Goal: Task Accomplishment & Management: Use online tool/utility

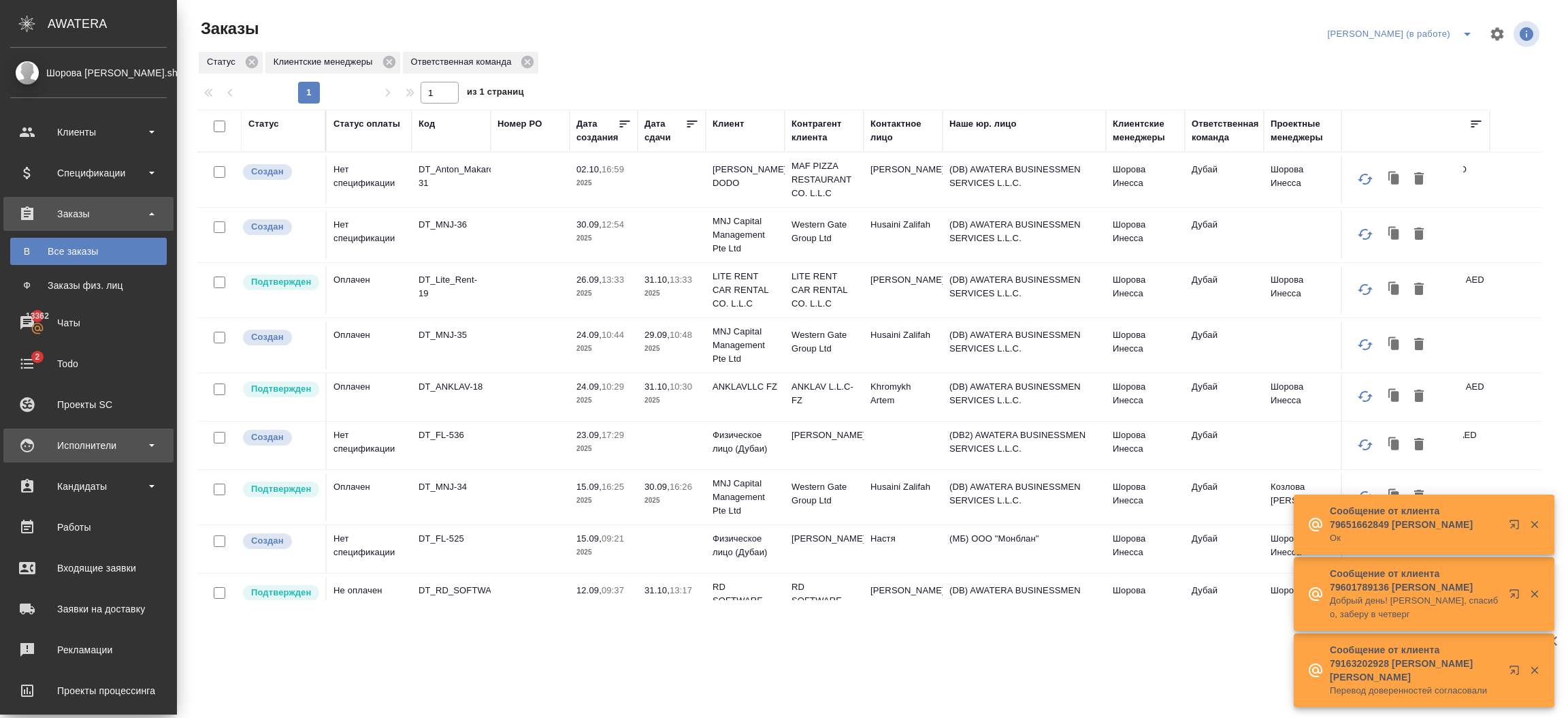
click at [118, 455] on div "Исполнители" at bounding box center [88, 445] width 170 height 34
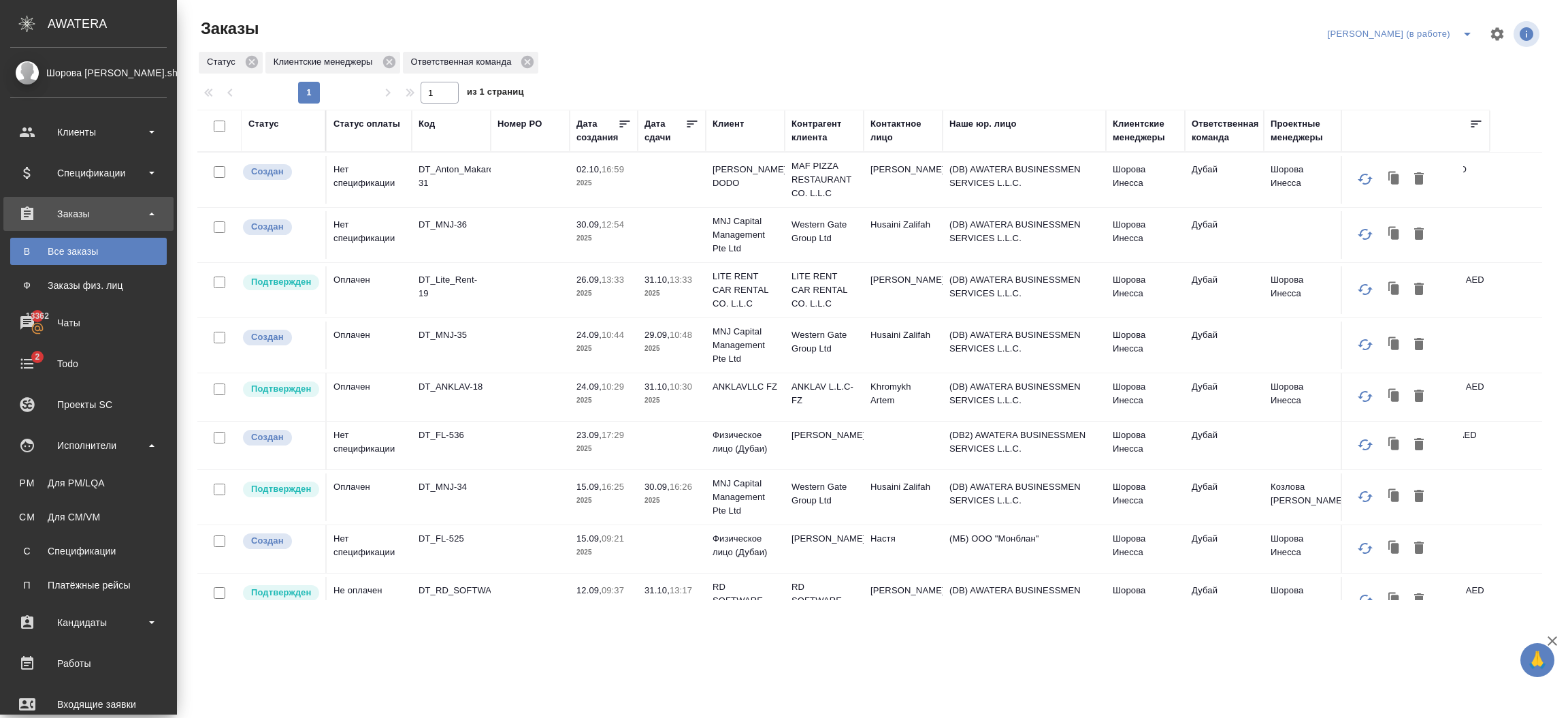
click at [101, 497] on ul "PM Для PM/LQA CM Для CM/VM С Спецификации П Платёжные рейсы" at bounding box center [88, 530] width 177 height 136
click at [94, 485] on div "Для PM/LQA" at bounding box center [88, 482] width 143 height 13
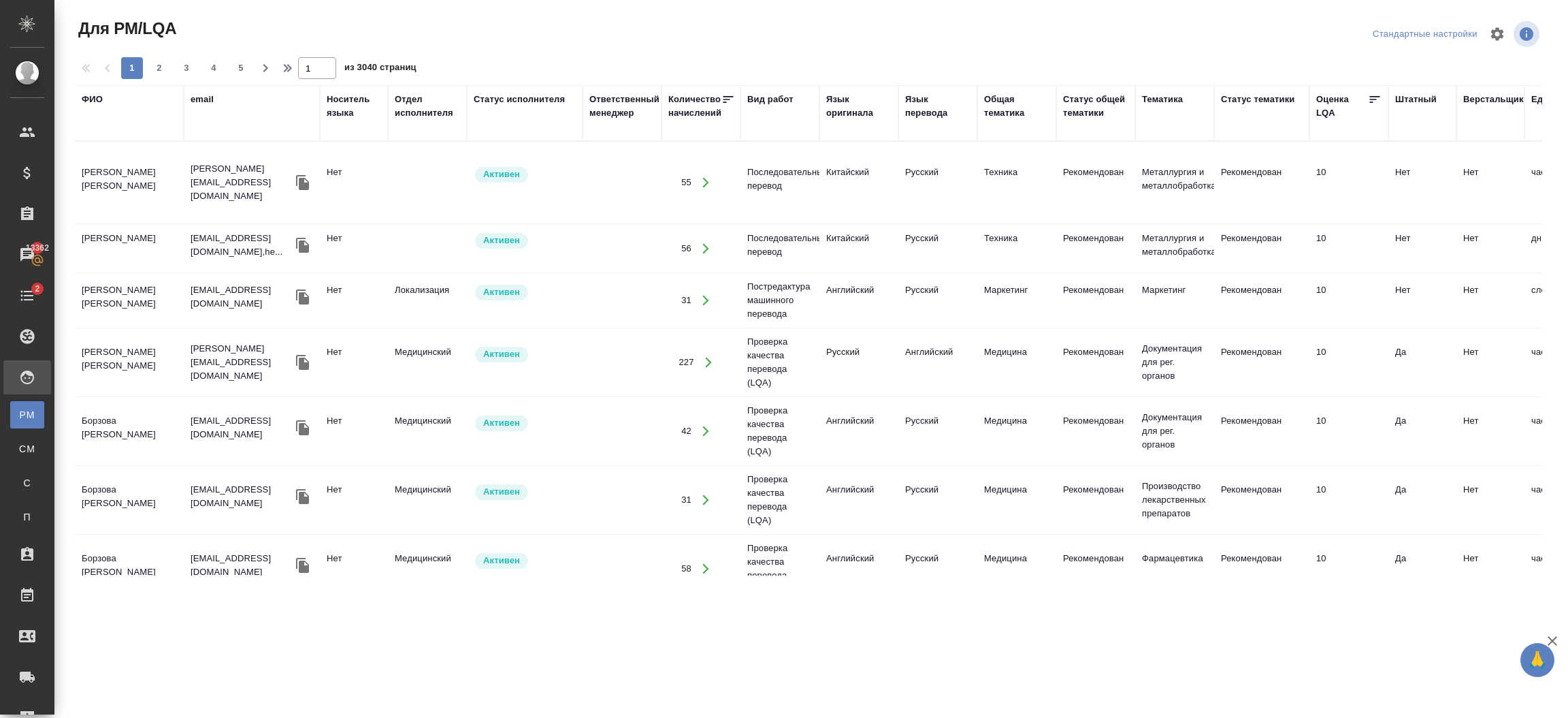
click at [89, 98] on div "ФИО" at bounding box center [92, 99] width 21 height 13
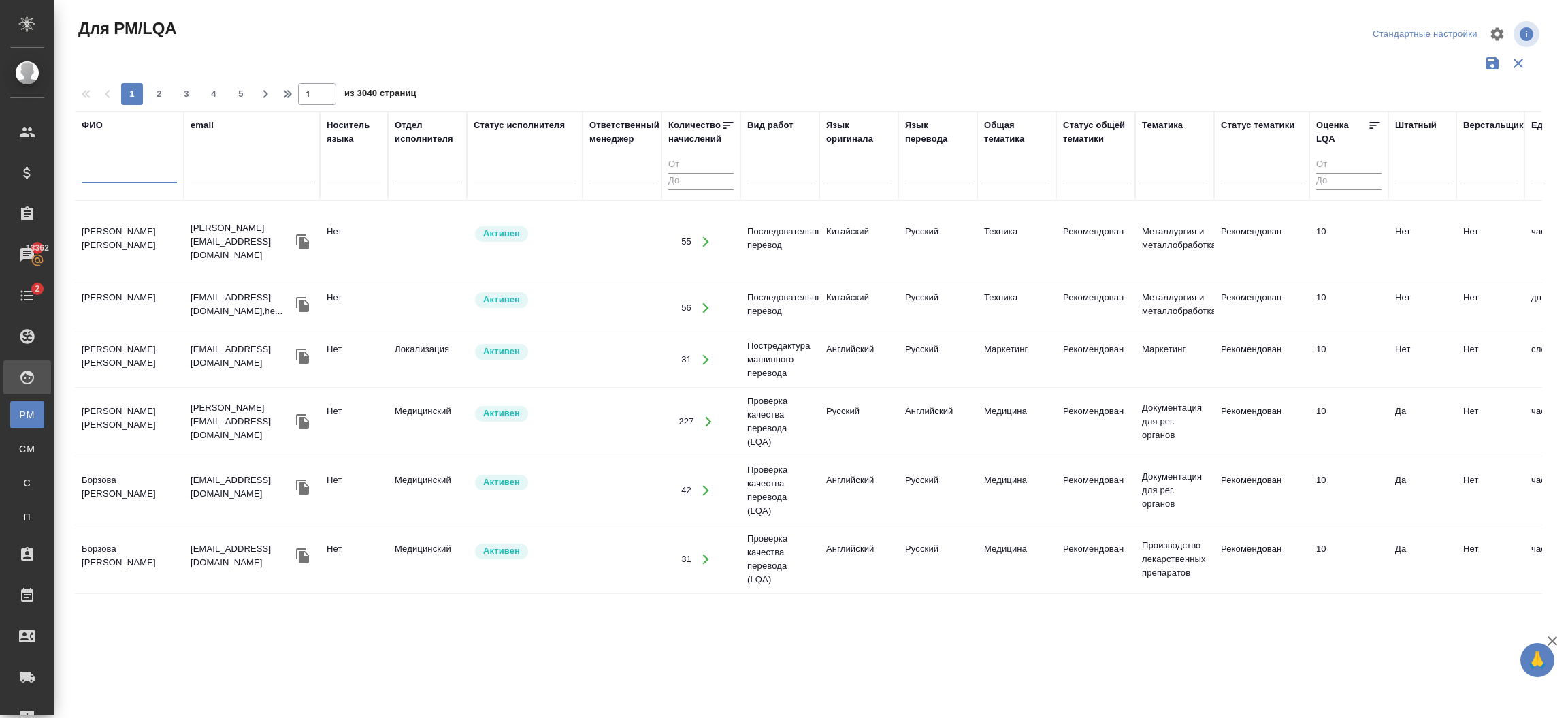
click at [167, 177] on input "text" at bounding box center [129, 174] width 95 height 17
type input "pixel"
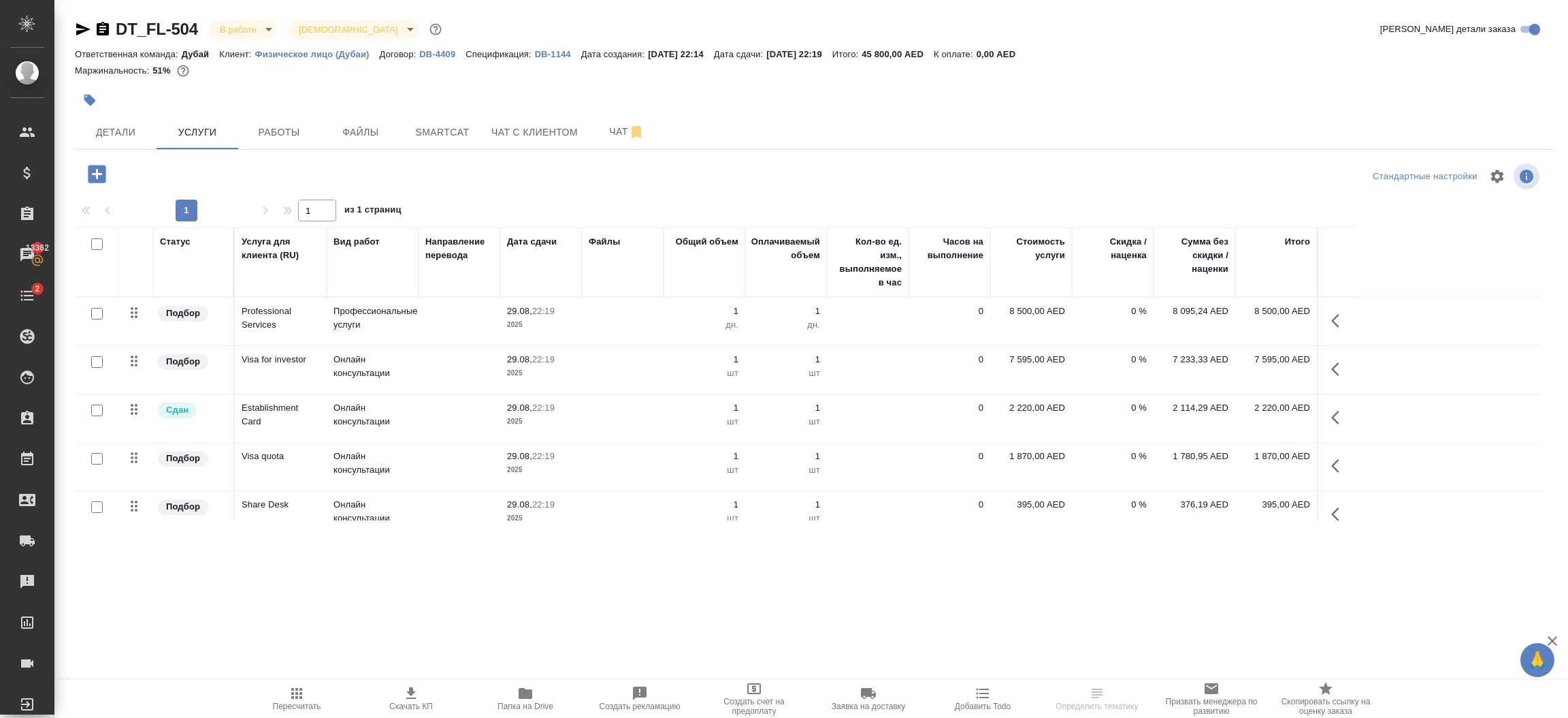
scroll to position [116, 0]
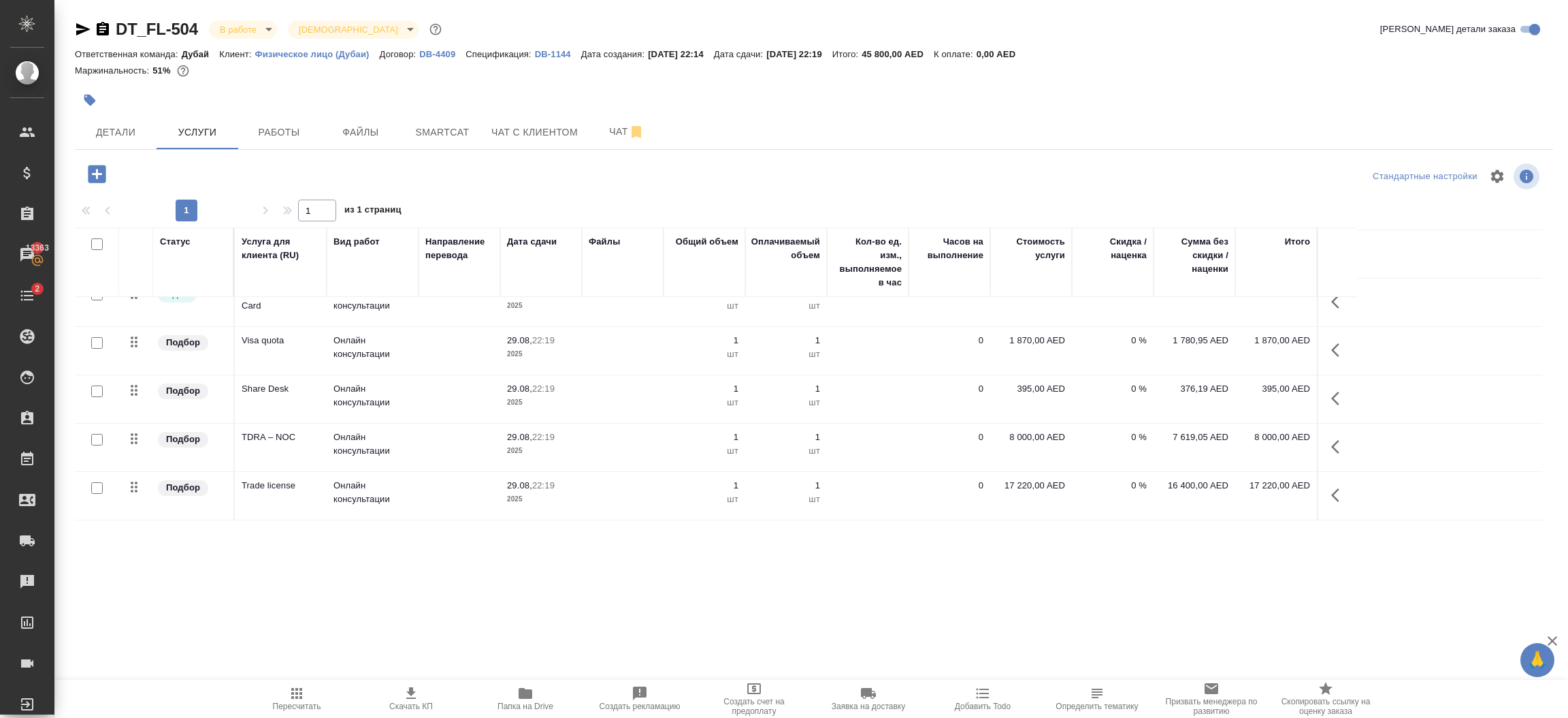
click at [108, 183] on icon "button" at bounding box center [97, 174] width 24 height 24
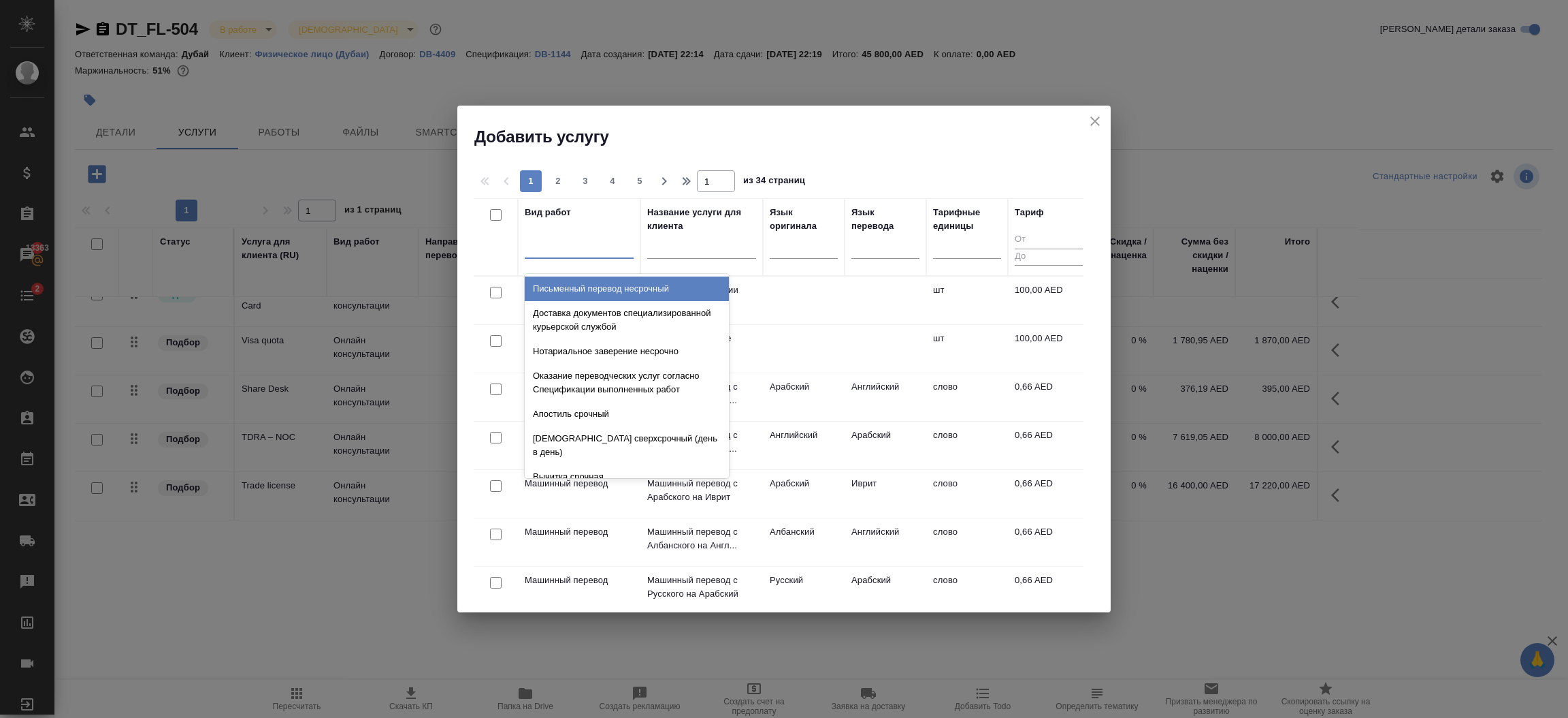
click at [571, 247] on div at bounding box center [579, 244] width 109 height 19
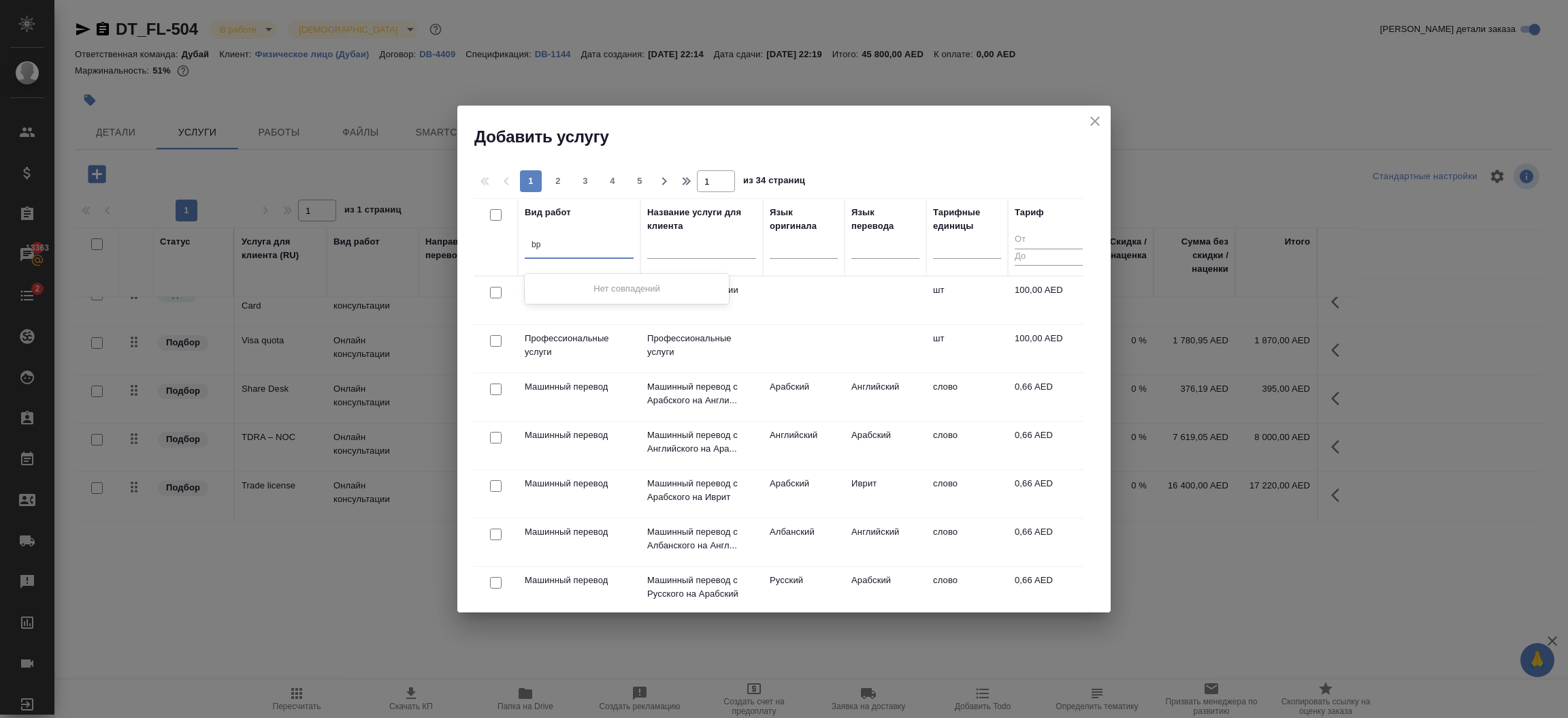
type input "b"
type input "изготовлен"
click at [566, 285] on div "Изготовление печати компании" at bounding box center [627, 288] width 204 height 24
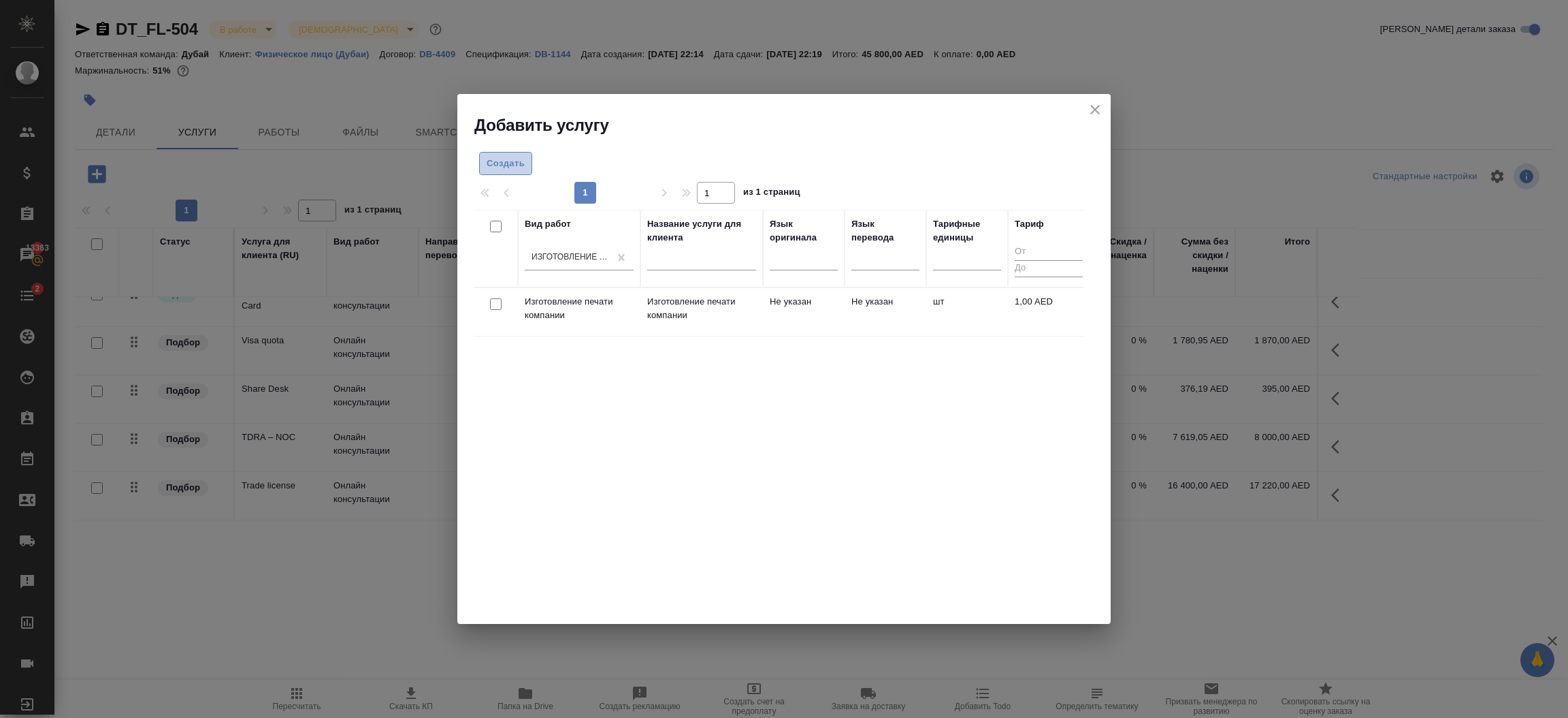
click at [501, 171] on span "Создать" at bounding box center [505, 163] width 38 height 16
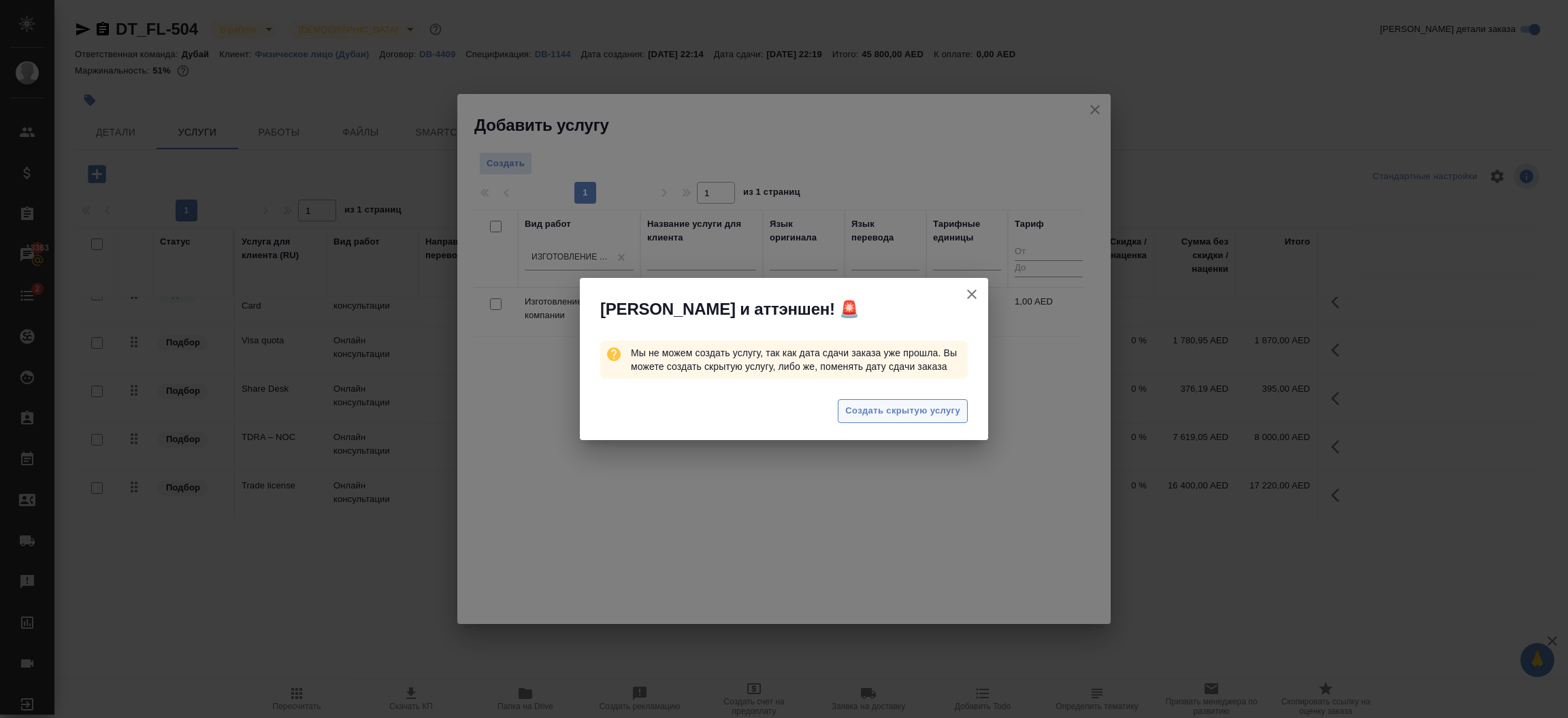
click at [908, 417] on span "Создать скрытую услугу" at bounding box center [903, 411] width 115 height 16
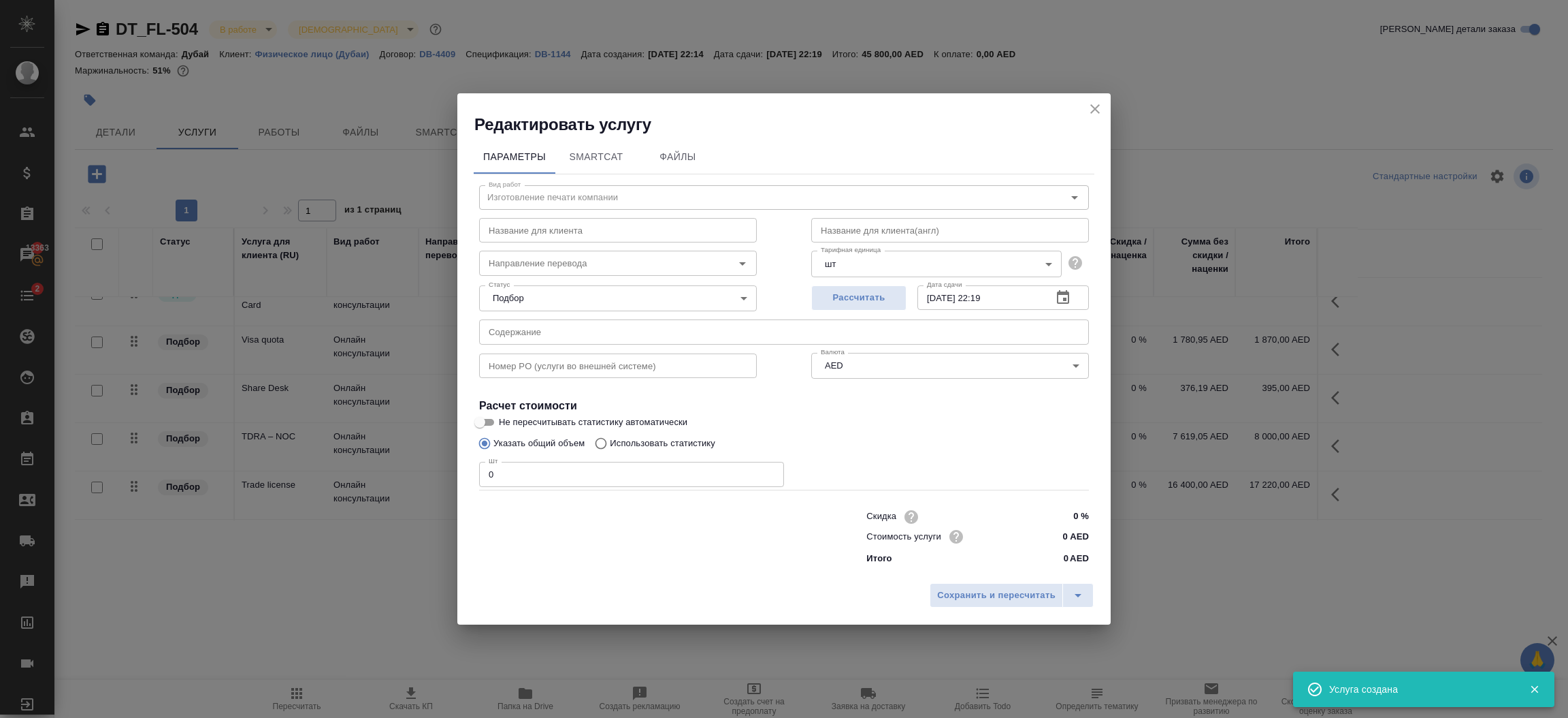
click at [607, 482] on input "0" at bounding box center [631, 473] width 305 height 24
type input "1"
click at [962, 593] on span "Сохранить и пересчитать" at bounding box center [996, 595] width 119 height 16
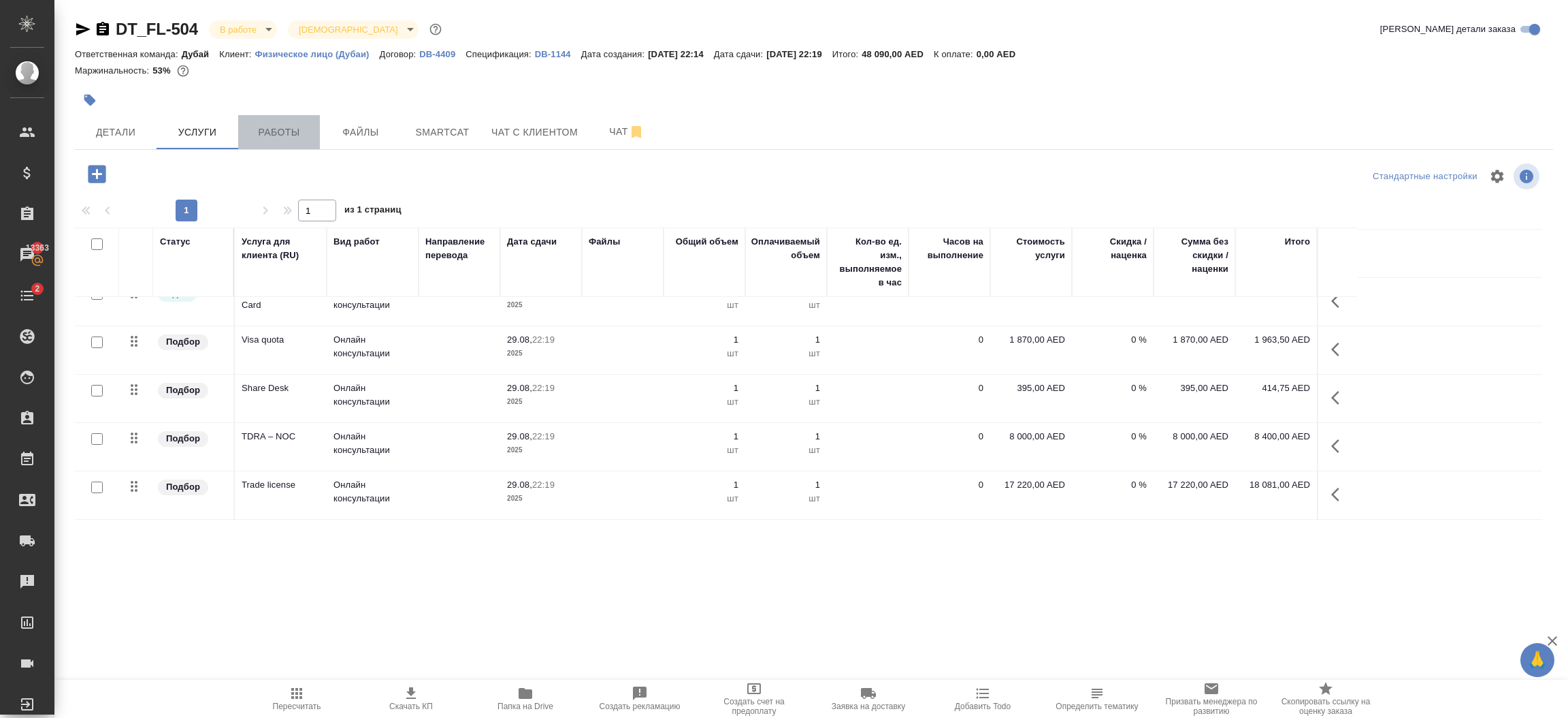
click at [297, 134] on span "Работы" at bounding box center [279, 132] width 66 height 17
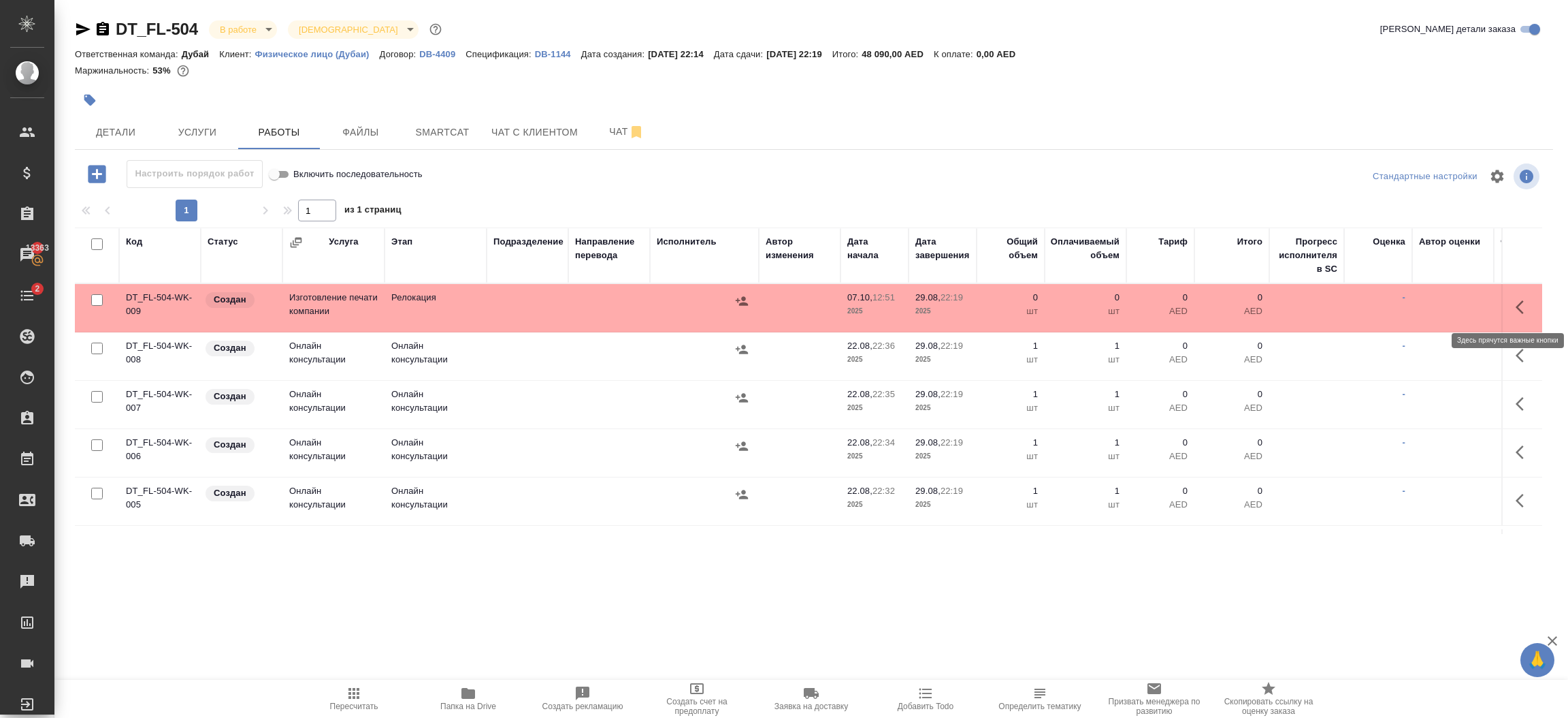
click at [1507, 306] on button "button" at bounding box center [1523, 306] width 33 height 33
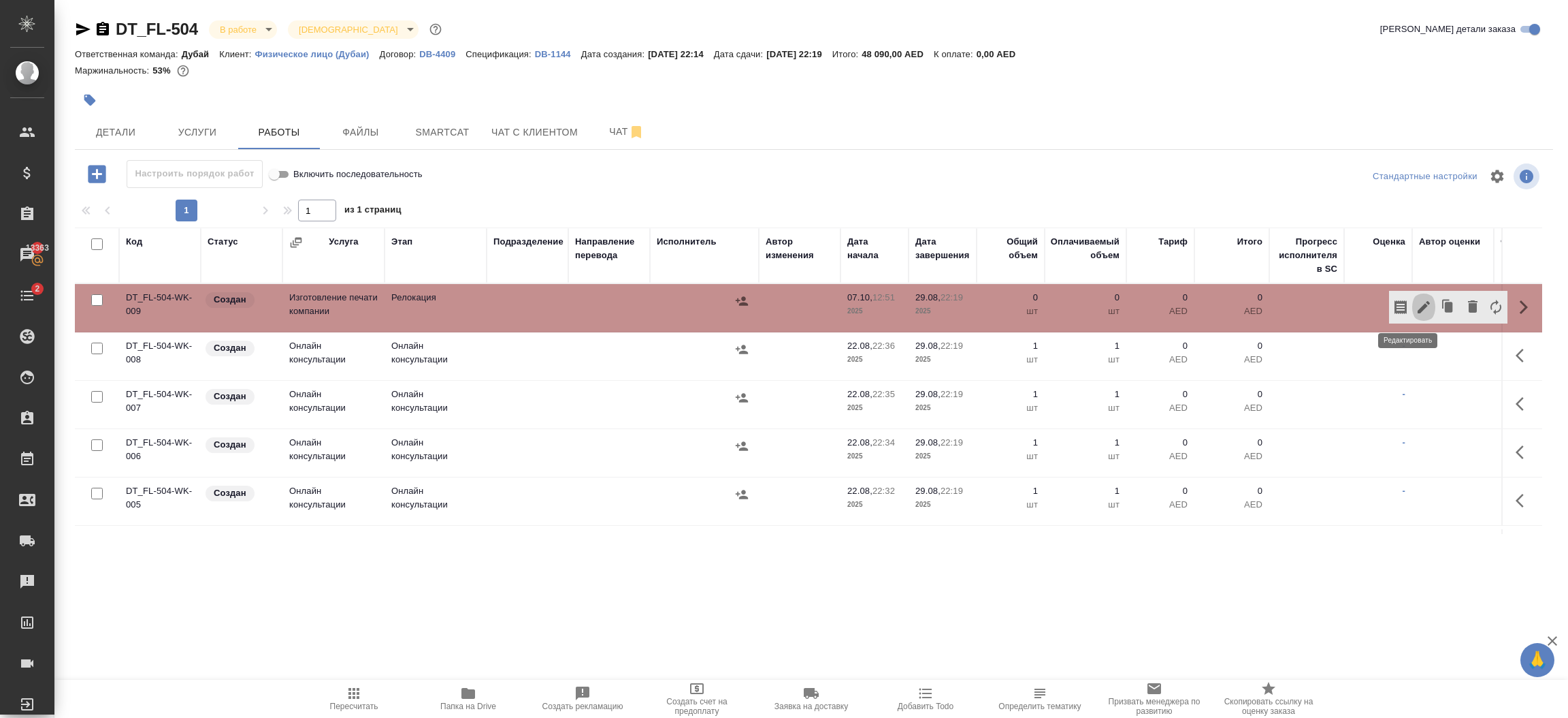
click at [1417, 308] on icon "button" at bounding box center [1423, 307] width 13 height 13
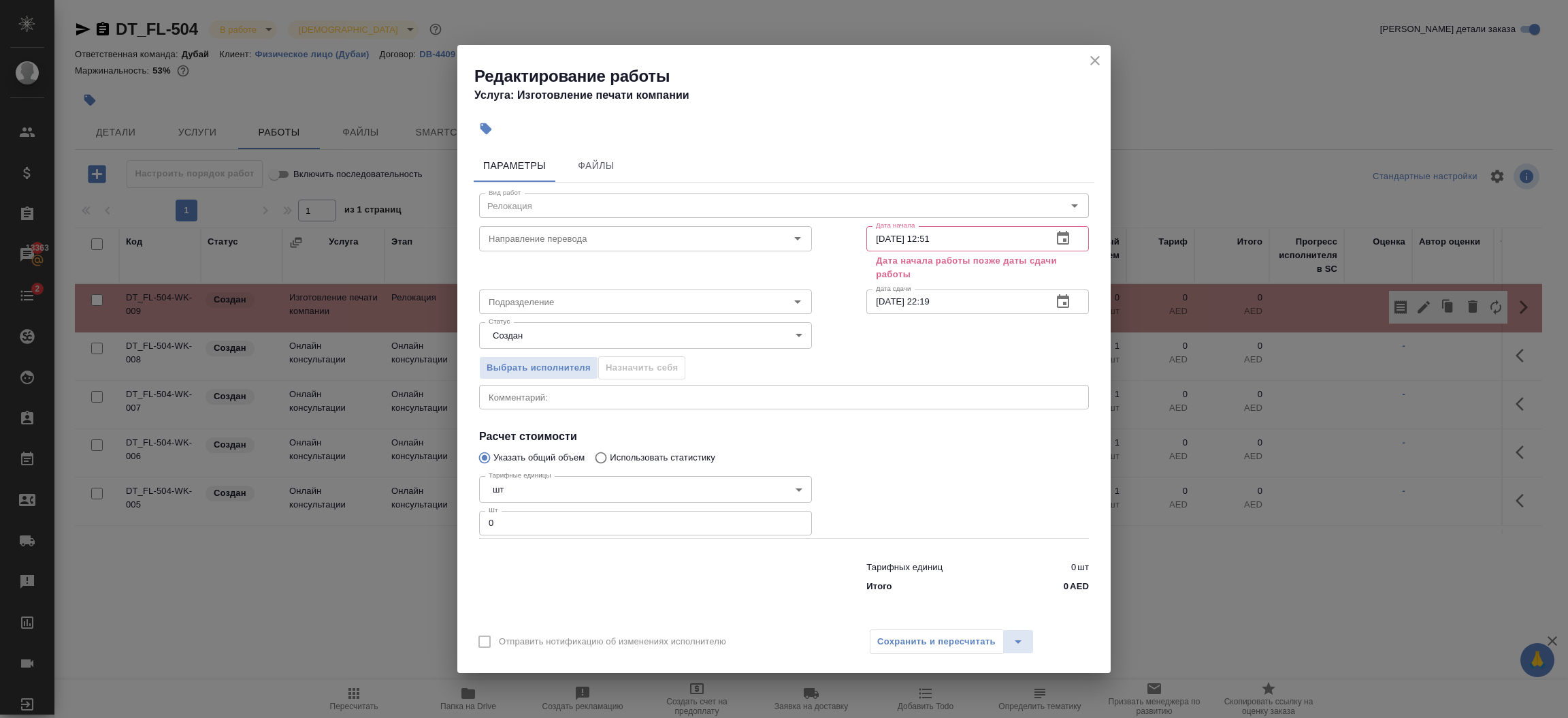
click at [624, 536] on div "Тарифных единиц 0 шт Итого 0 AED" at bounding box center [783, 574] width 664 height 93
click at [607, 518] on input "0" at bounding box center [645, 523] width 333 height 24
type input "1"
click at [988, 302] on input "29.08.2025 22:19" at bounding box center [954, 301] width 175 height 24
click at [978, 240] on input "07.10.2025 12:51" at bounding box center [954, 238] width 175 height 24
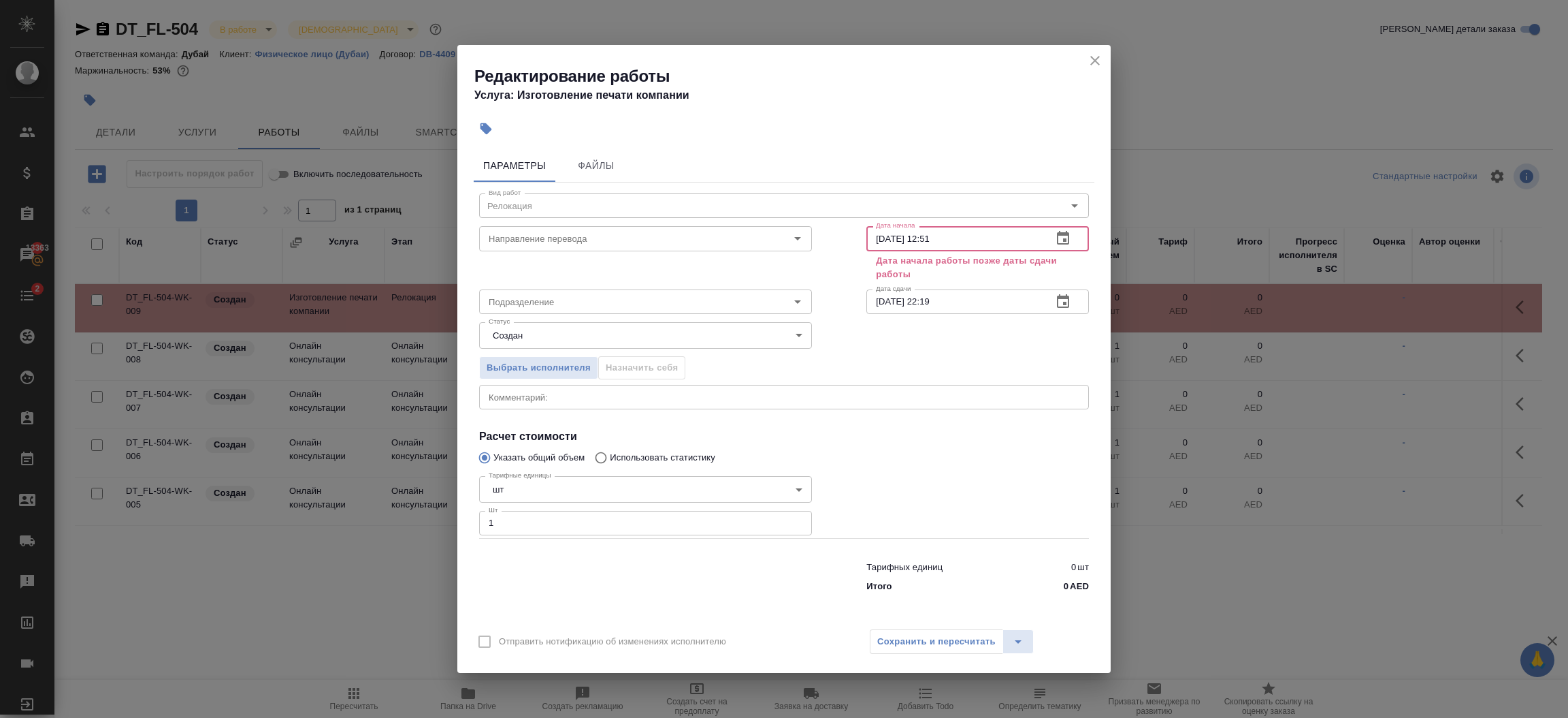
paste input "29.08.2025 22:19"
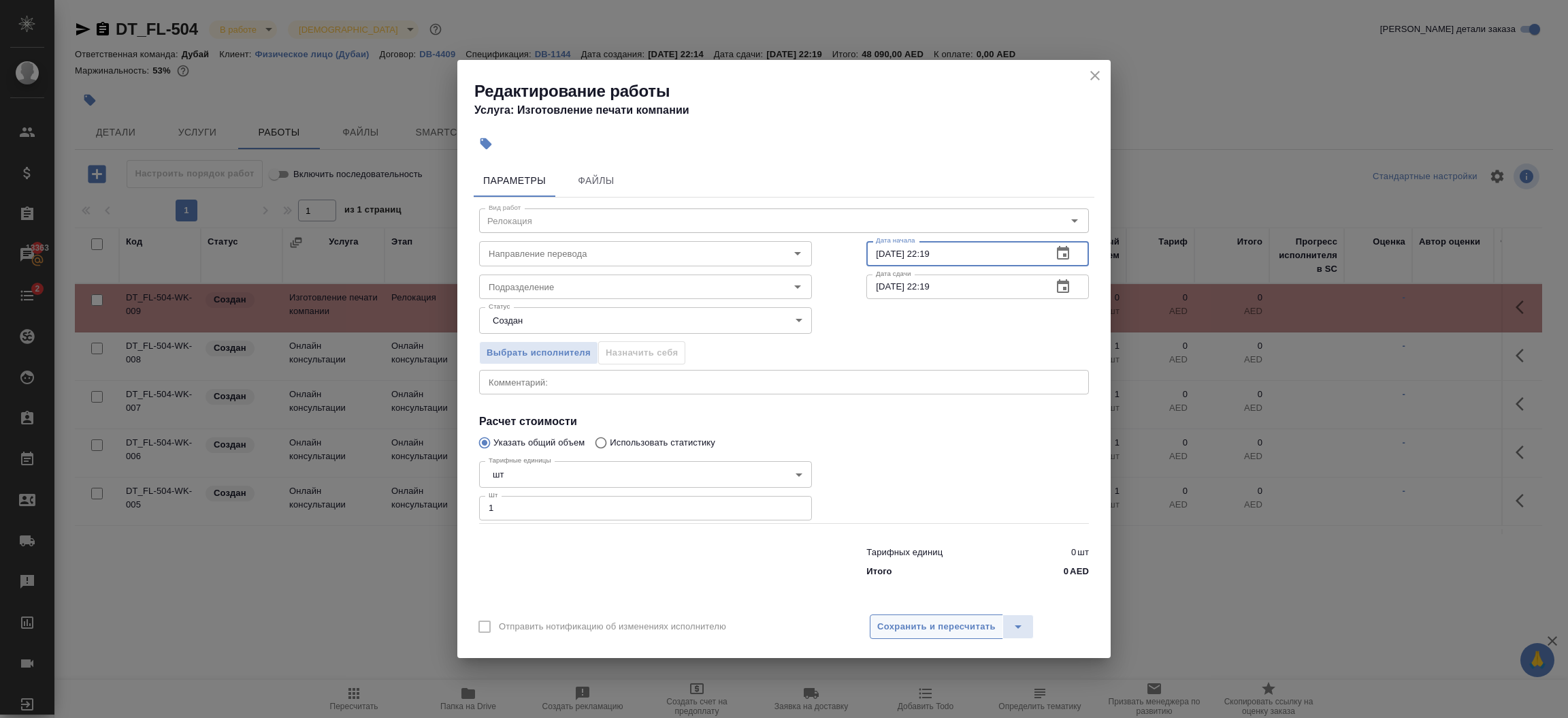
type input "29.08.2025 22:19"
click at [932, 628] on span "Сохранить и пересчитать" at bounding box center [936, 626] width 119 height 16
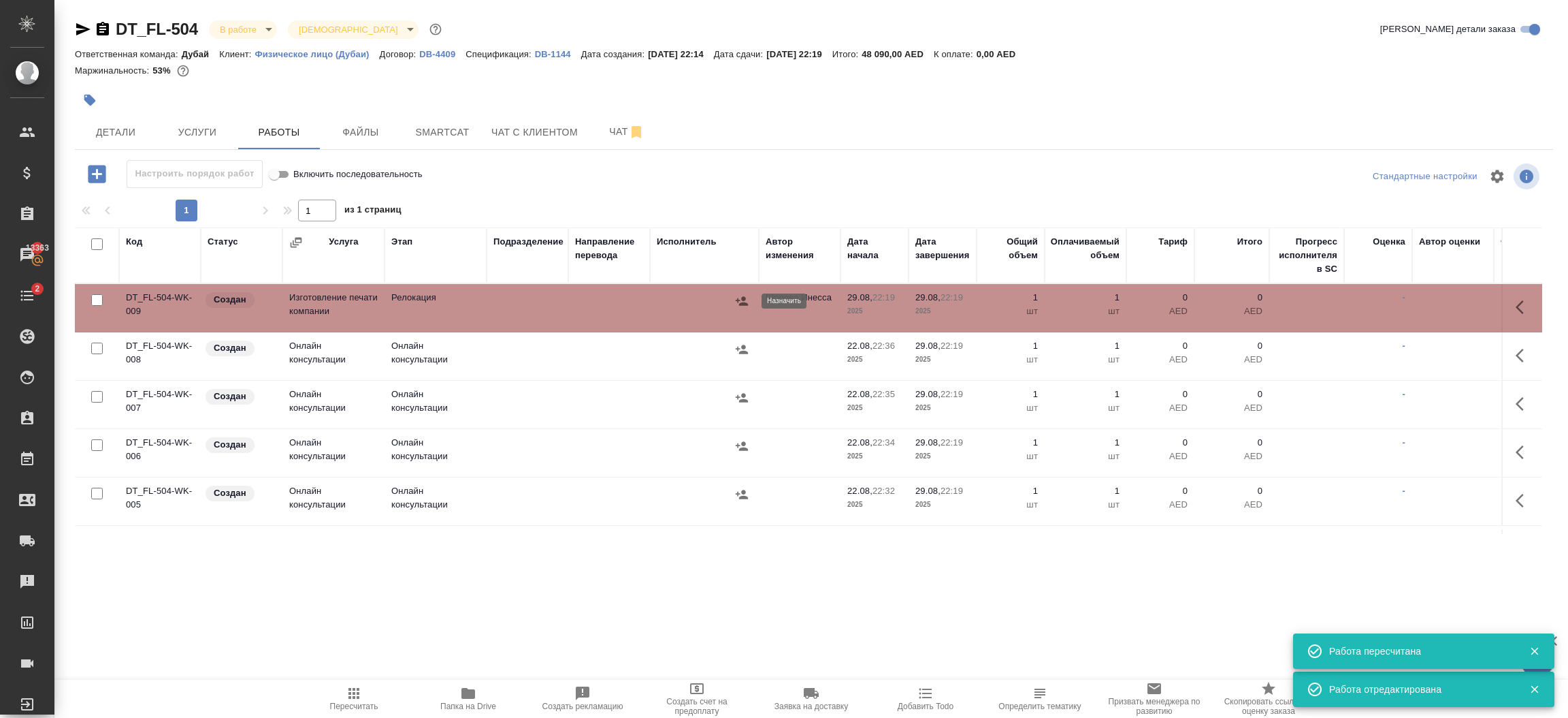
click at [742, 297] on icon "button" at bounding box center [741, 300] width 13 height 9
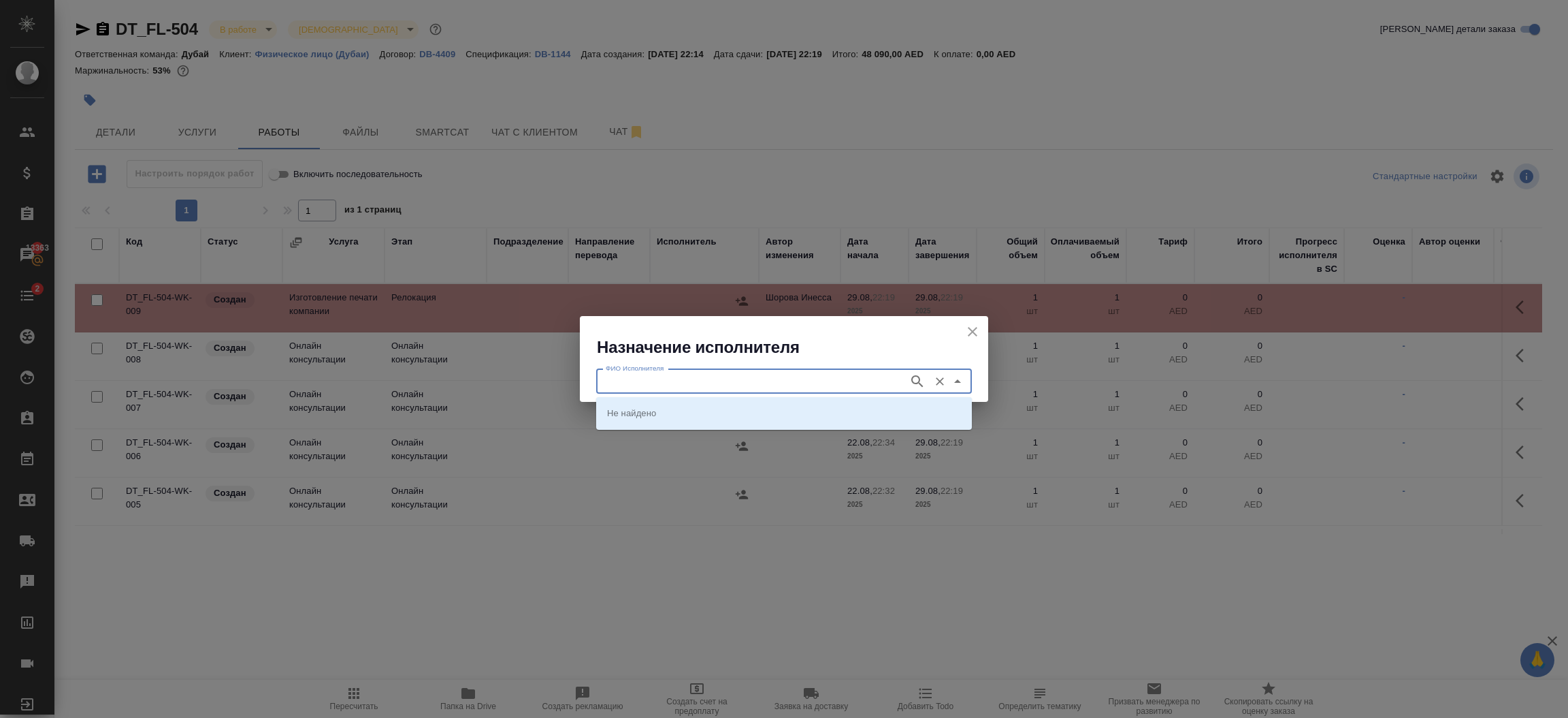
click at [721, 378] on input "ФИО Исполнителя" at bounding box center [750, 380] width 301 height 16
type input "pixel"
click at [699, 412] on li "Pixel Stamps" at bounding box center [784, 412] width 375 height 24
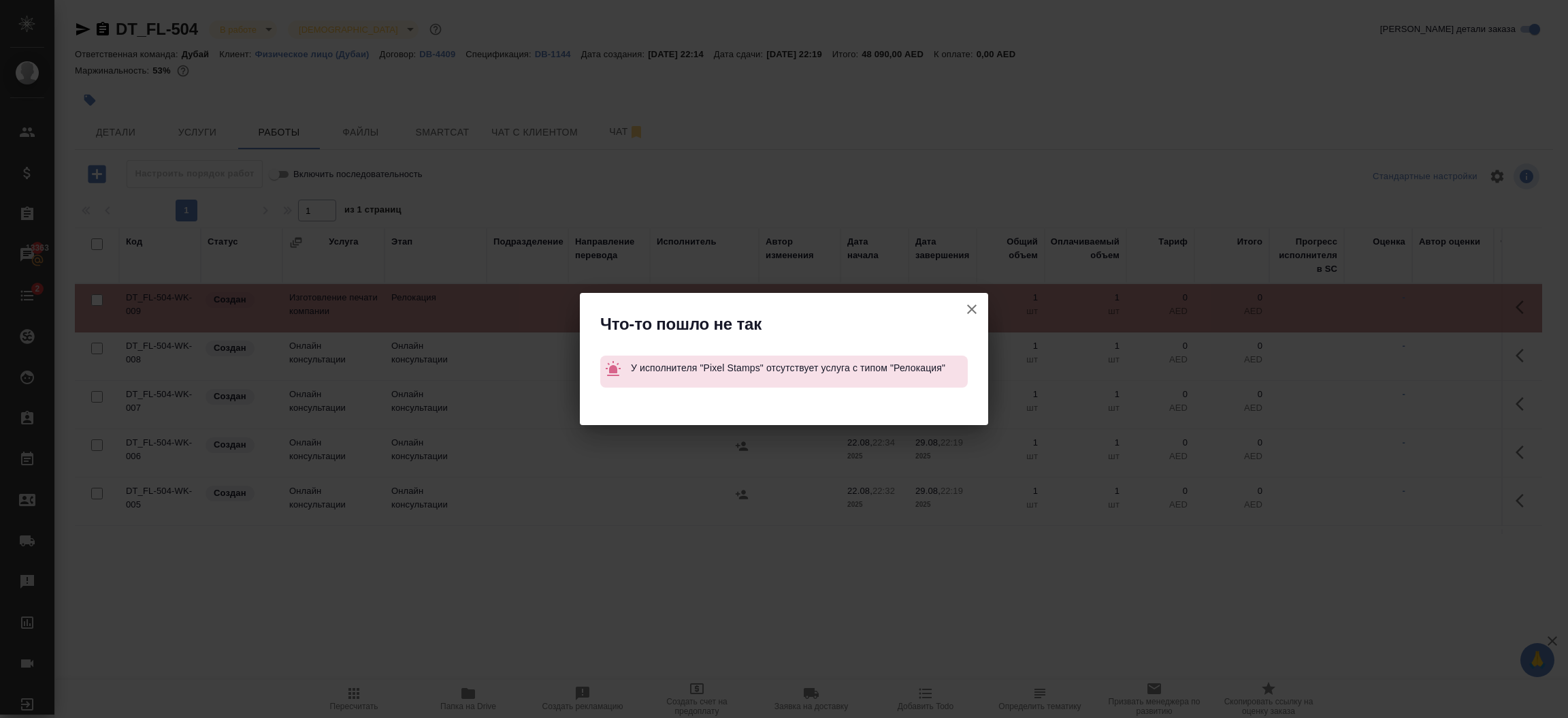
click at [971, 310] on icon "button" at bounding box center [971, 309] width 9 height 9
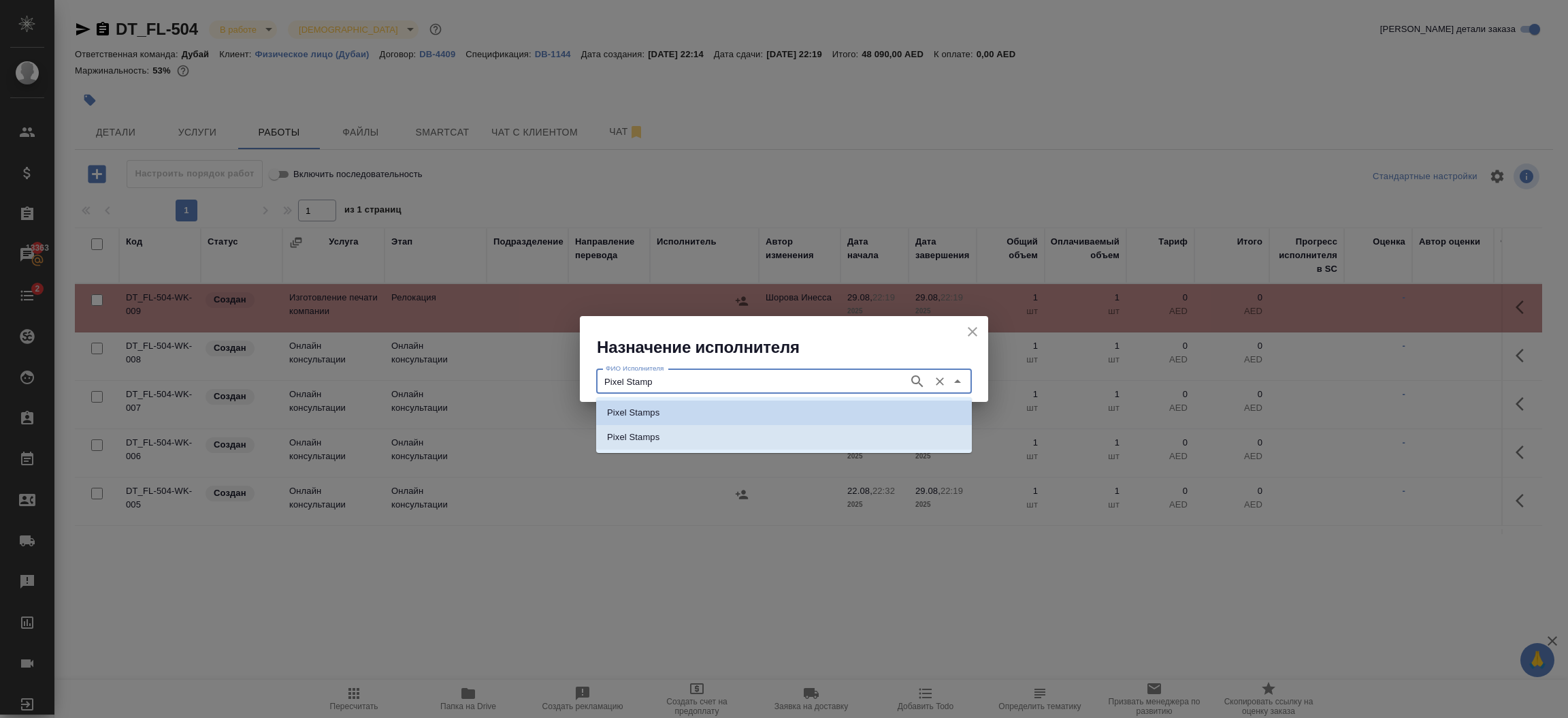
click at [699, 428] on li "Pixel Stamps" at bounding box center [784, 437] width 375 height 24
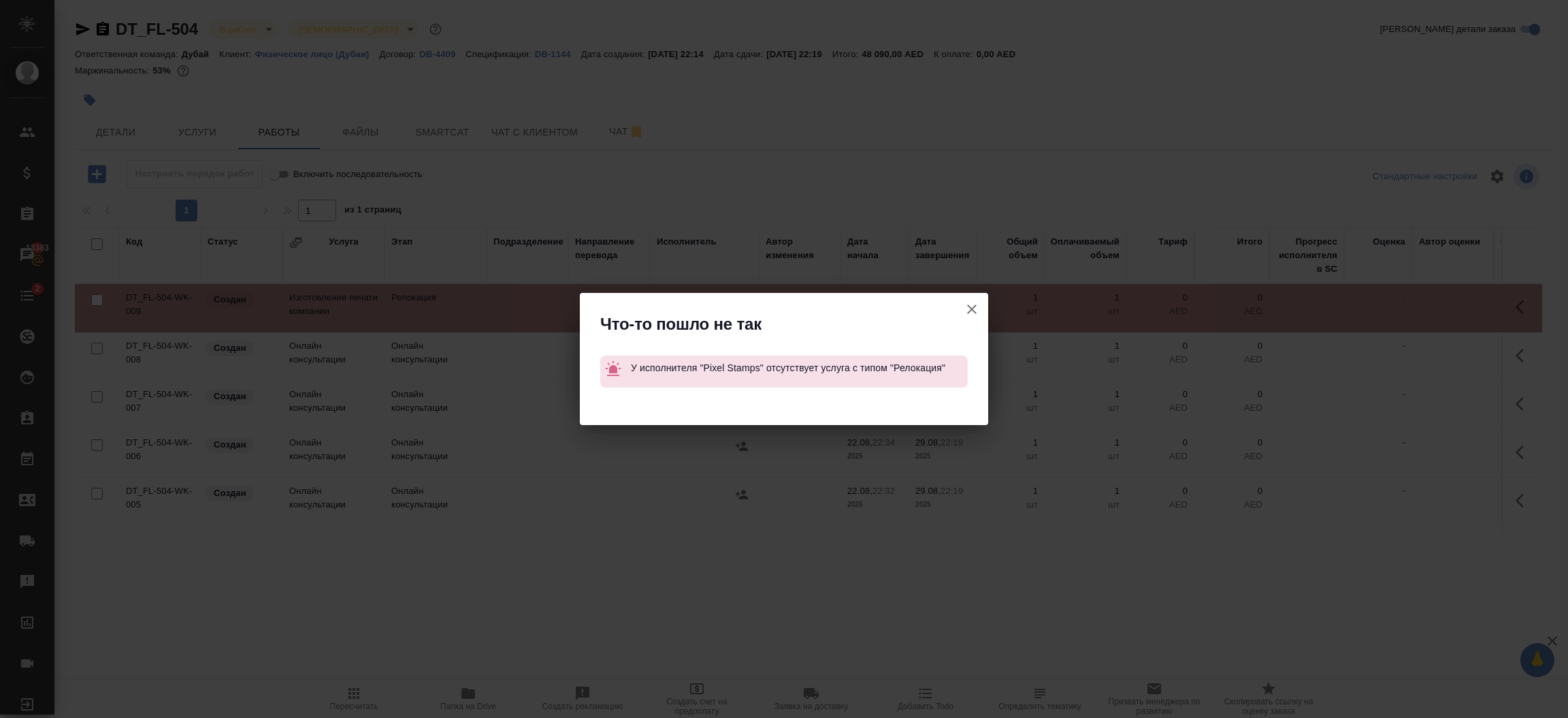
type input "Pixel Stamps"
click at [973, 312] on icon "button" at bounding box center [971, 309] width 9 height 9
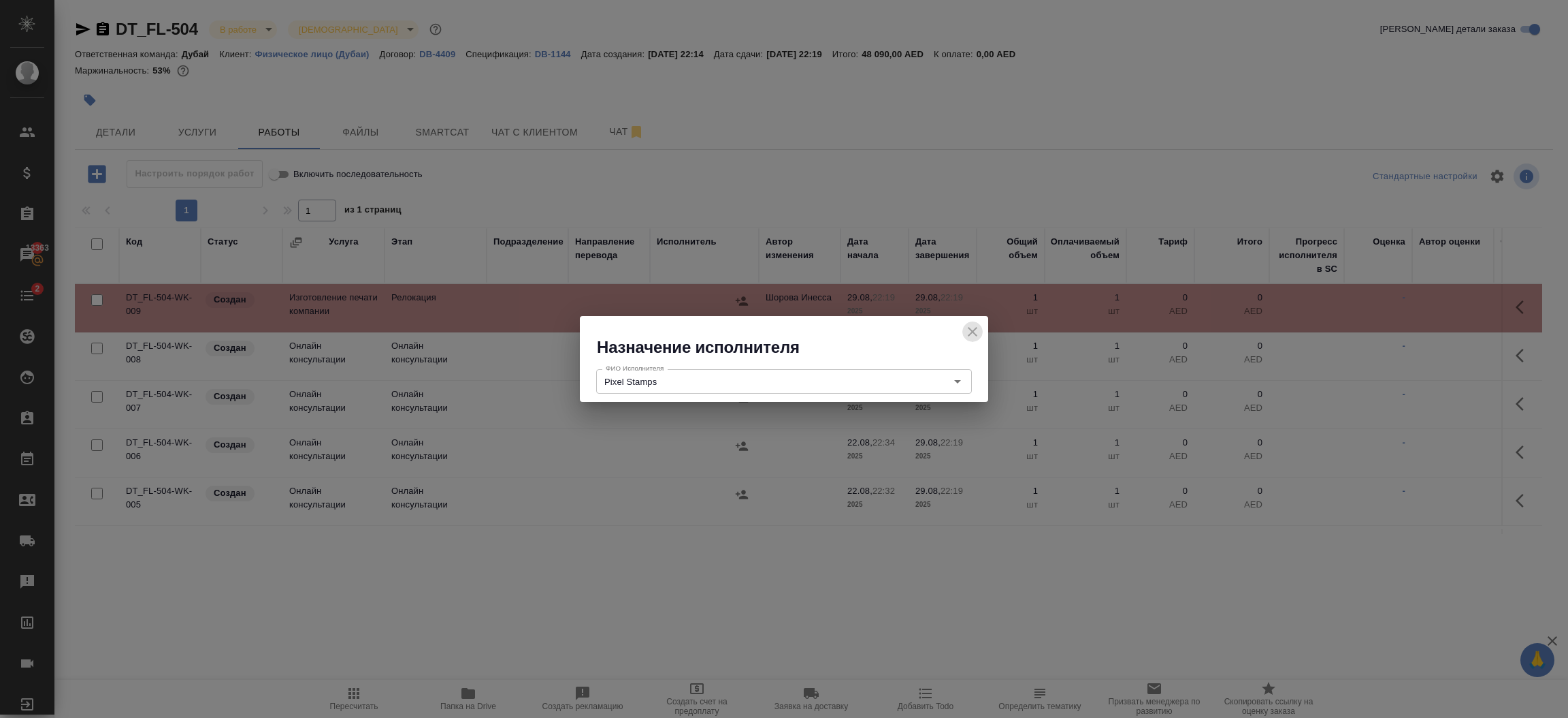
click at [970, 332] on icon "close" at bounding box center [972, 331] width 16 height 16
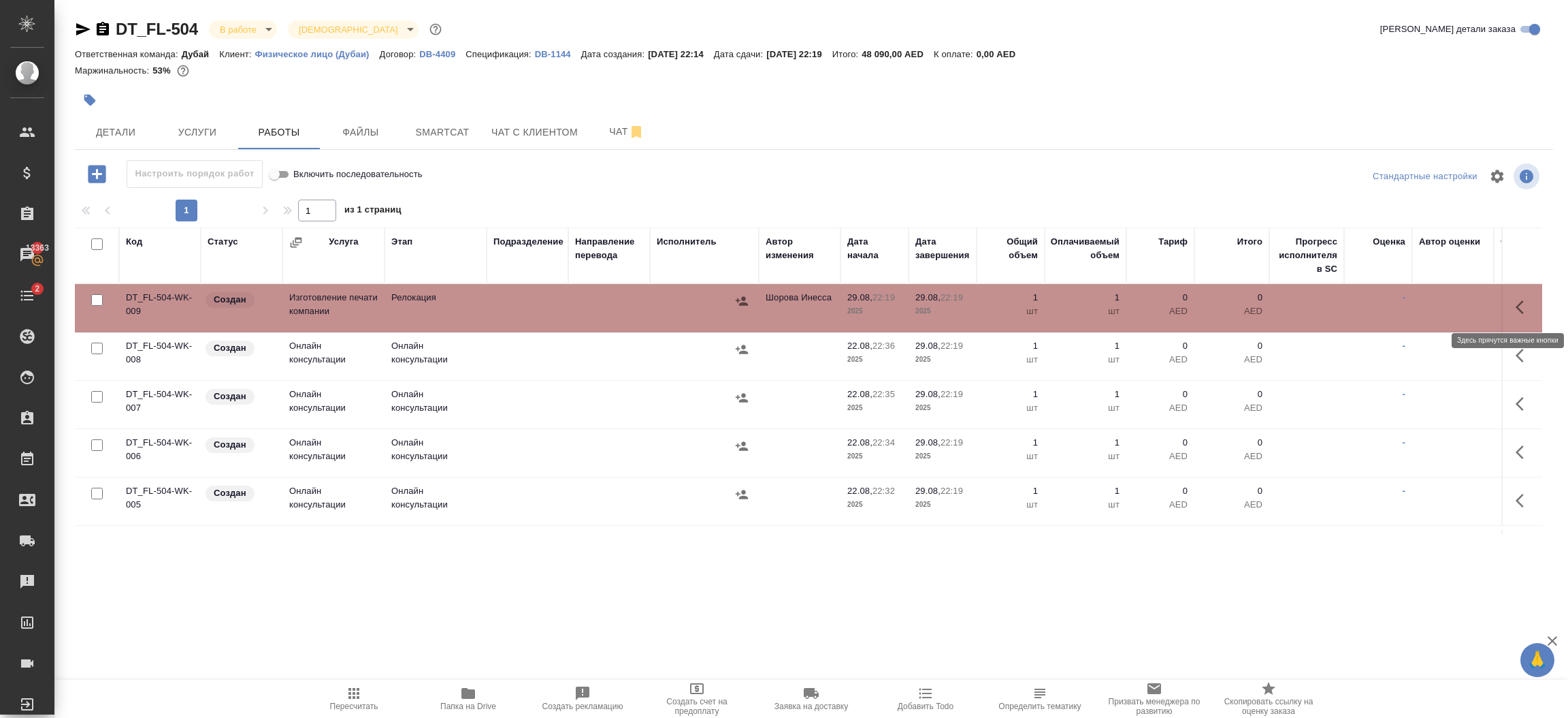
click at [1515, 305] on icon "button" at bounding box center [1523, 306] width 16 height 16
click at [1415, 306] on icon "button" at bounding box center [1422, 306] width 16 height 16
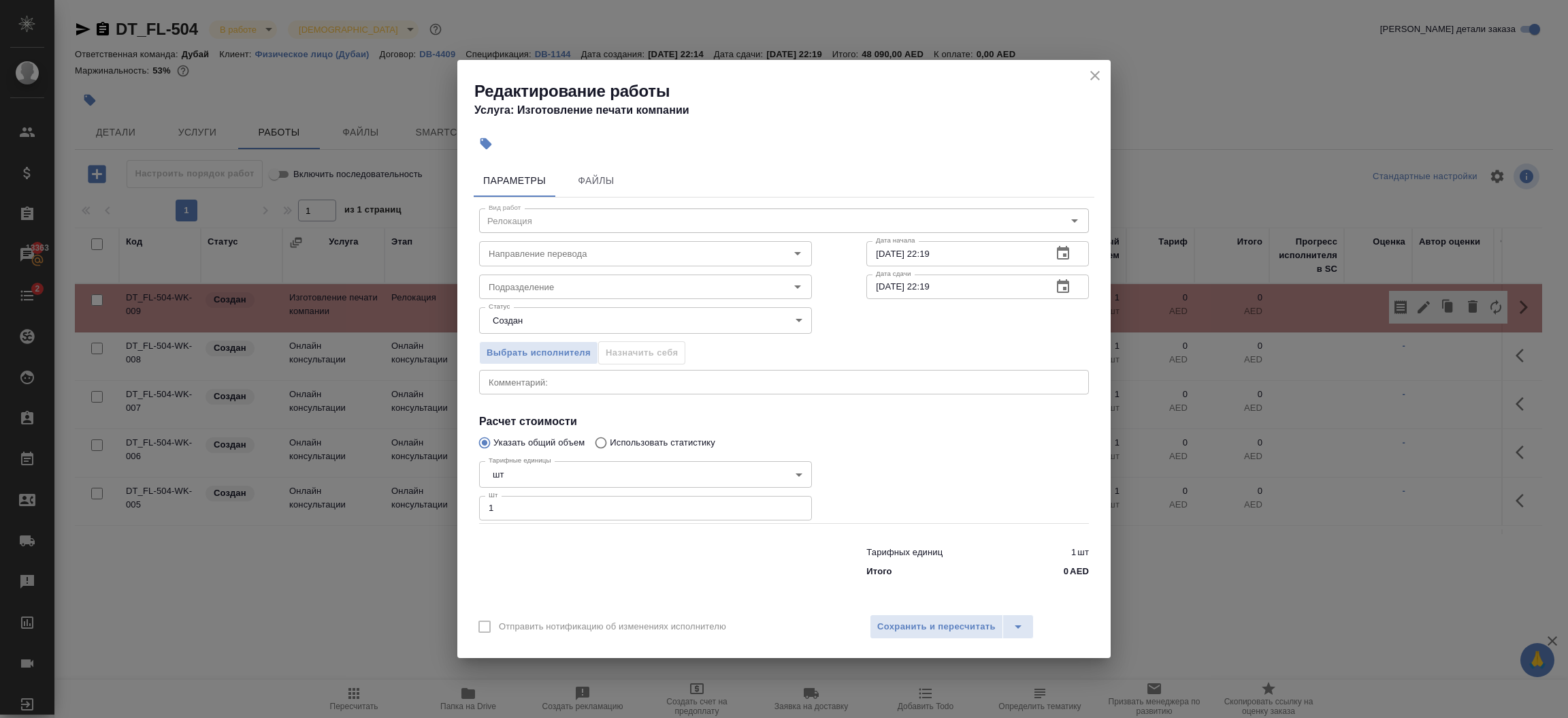
click at [1092, 73] on icon "close" at bounding box center [1094, 75] width 9 height 9
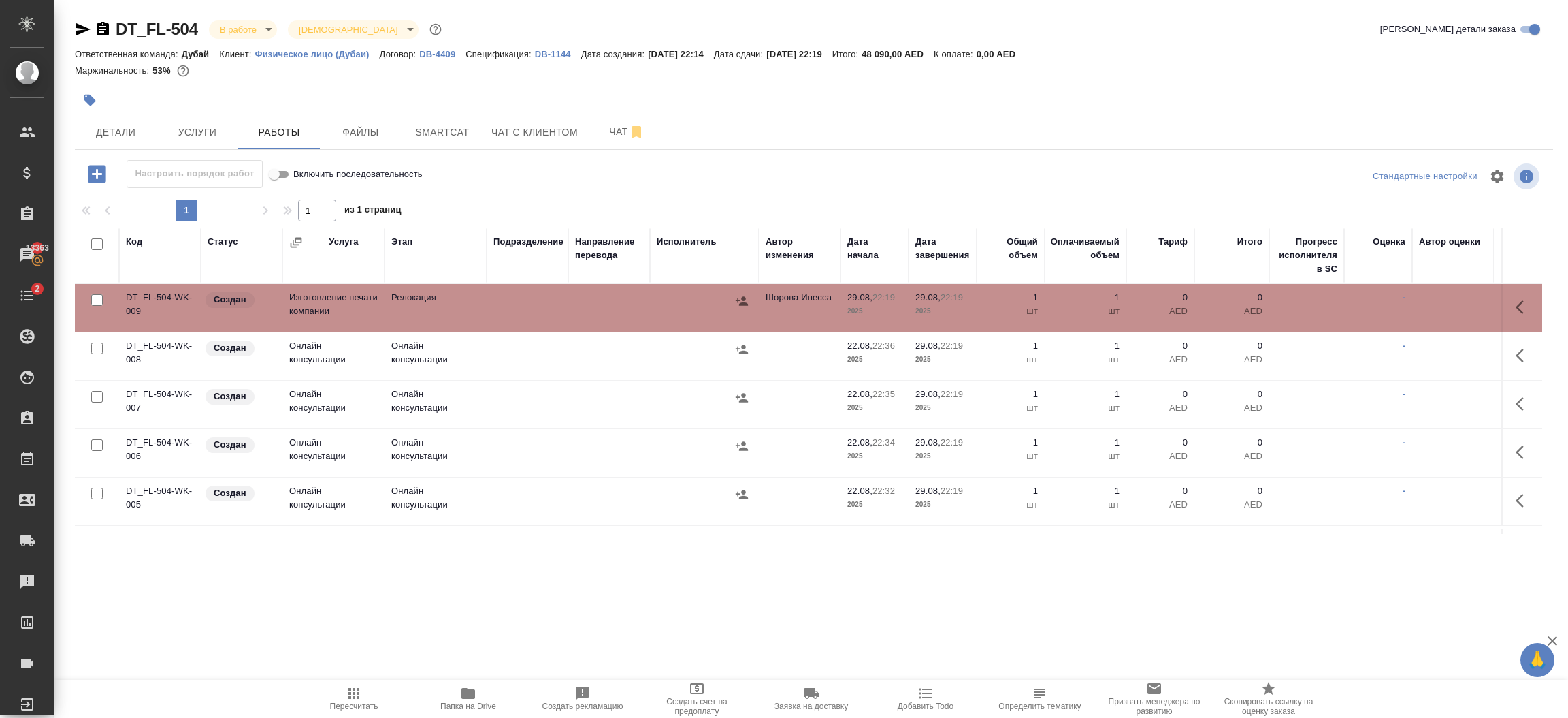
click at [93, 297] on input "checkbox" at bounding box center [97, 300] width 12 height 12
checkbox input "true"
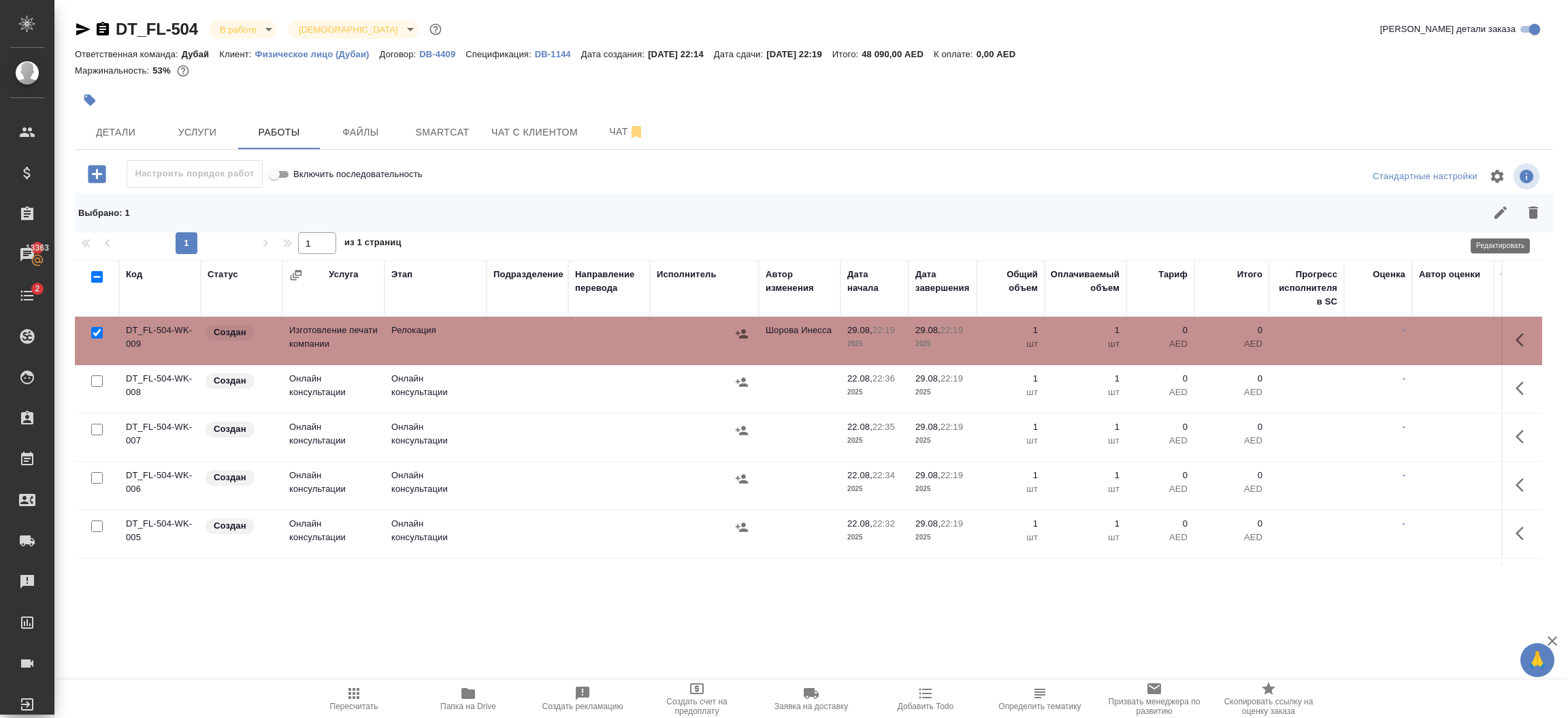
click at [1501, 211] on icon "button" at bounding box center [1500, 212] width 13 height 13
click at [1515, 390] on icon "button" at bounding box center [1519, 388] width 8 height 13
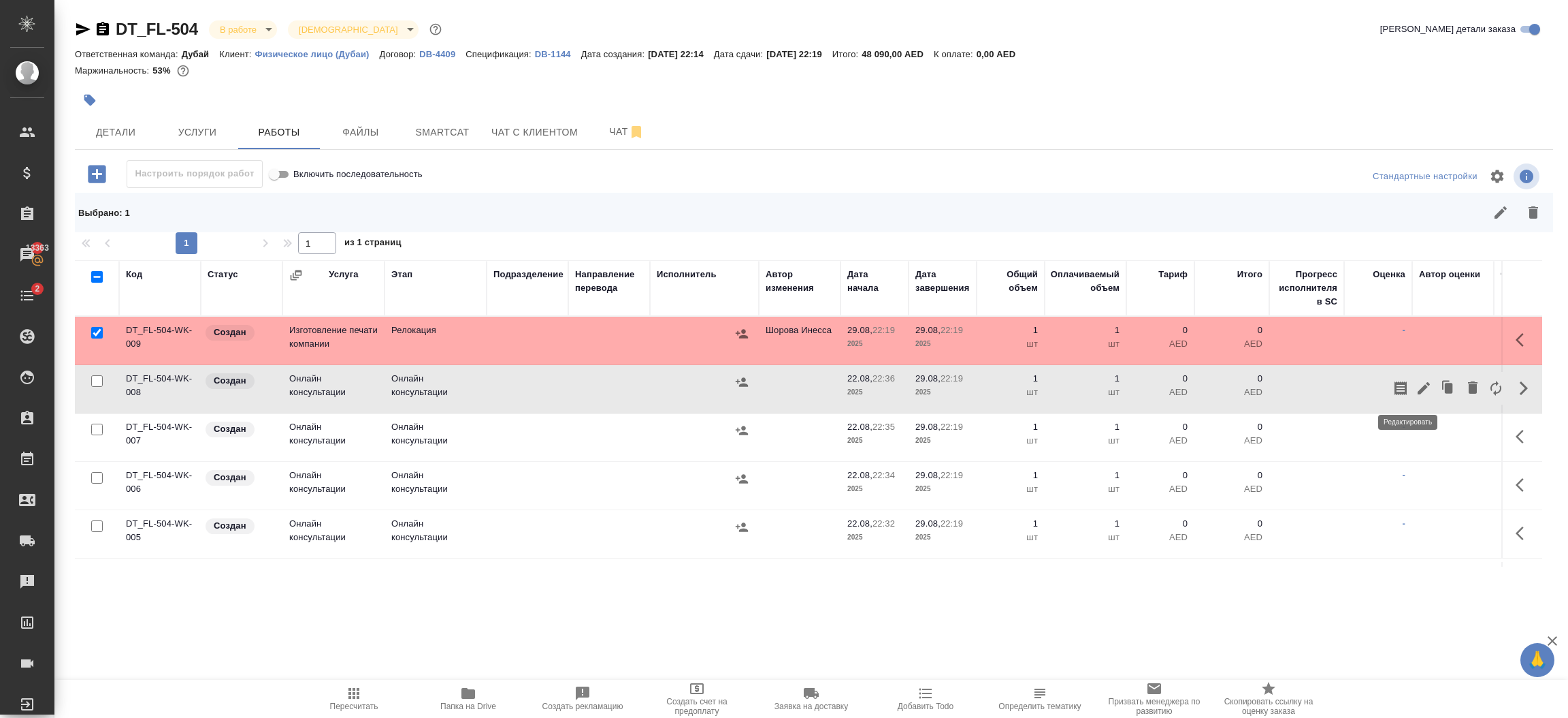
click at [1415, 386] on icon "button" at bounding box center [1422, 387] width 16 height 16
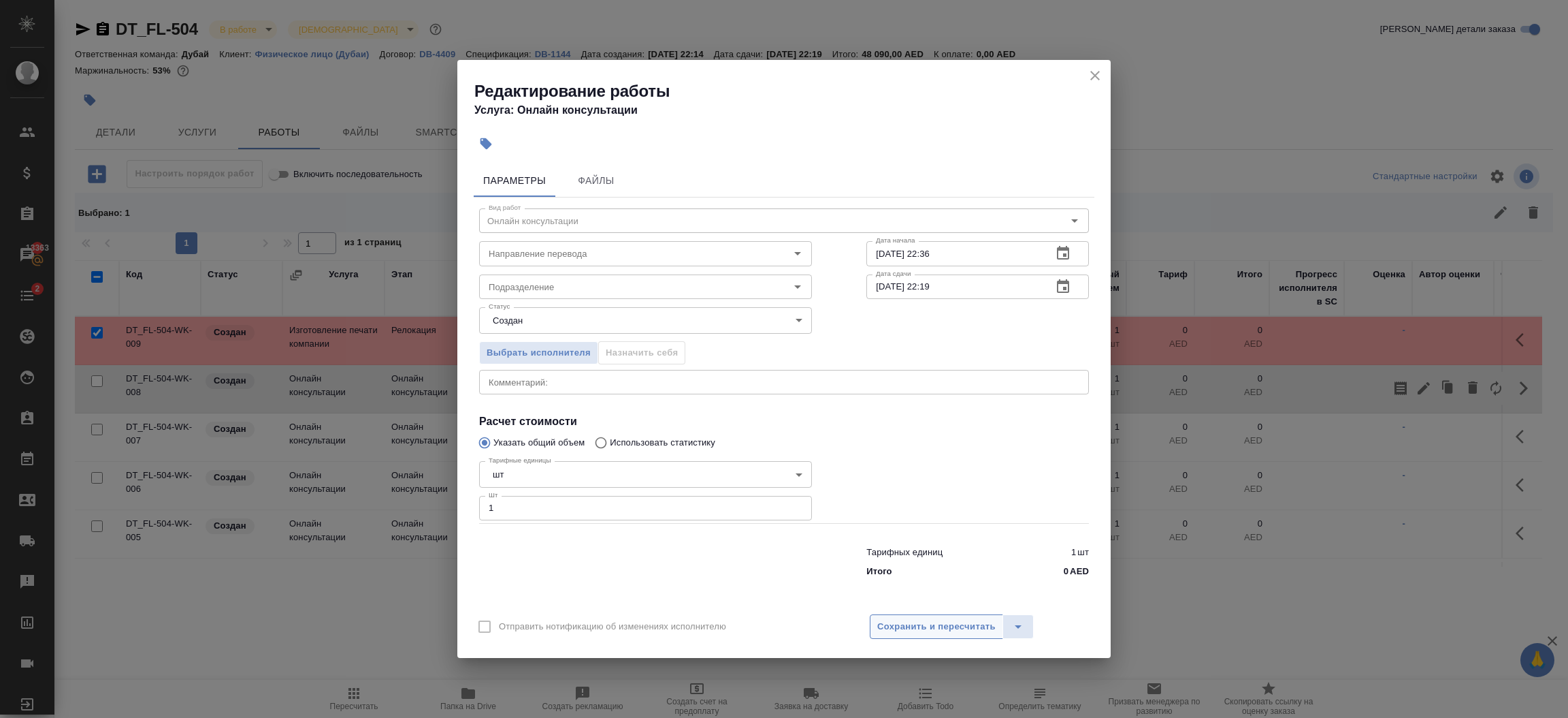
click at [958, 625] on span "Сохранить и пересчитать" at bounding box center [936, 626] width 119 height 16
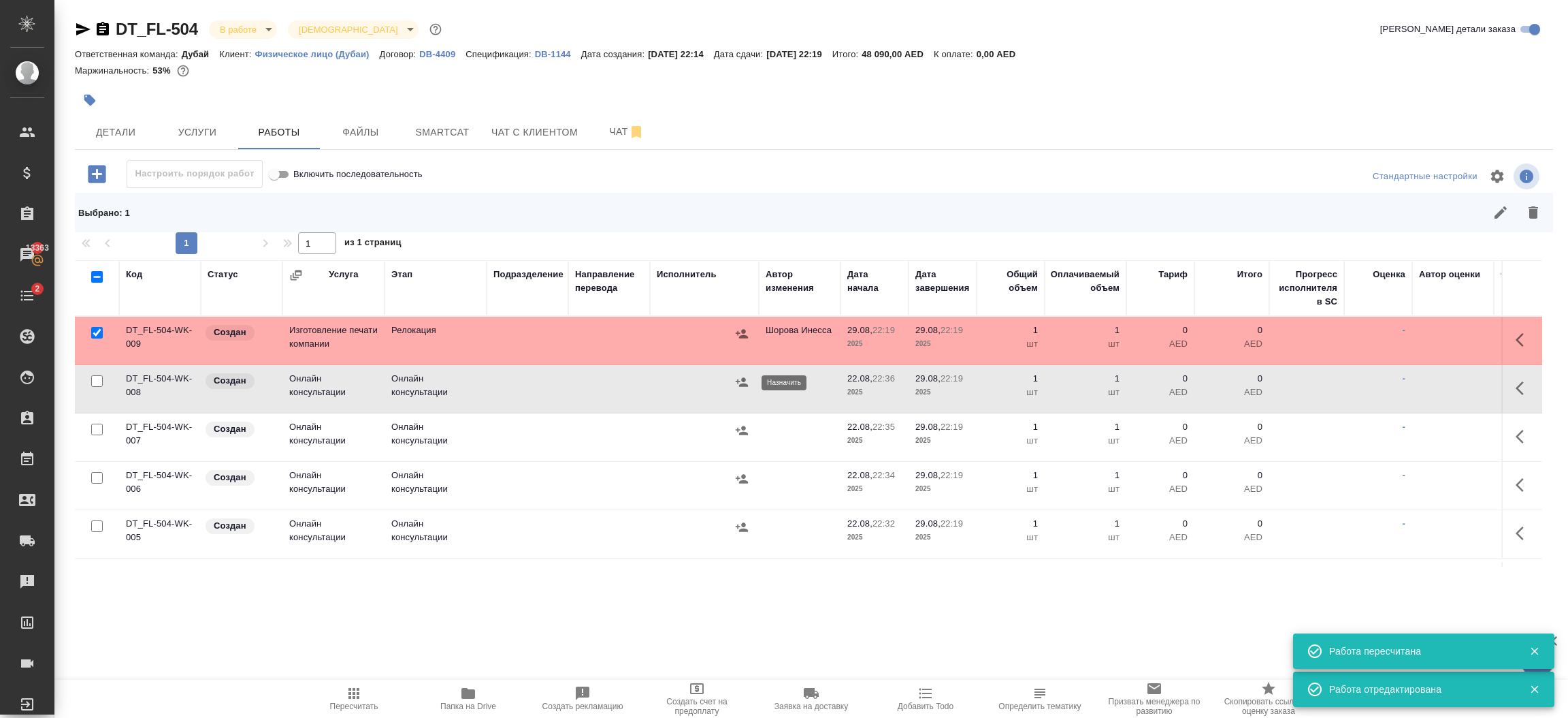
click at [749, 383] on button "button" at bounding box center [741, 382] width 20 height 20
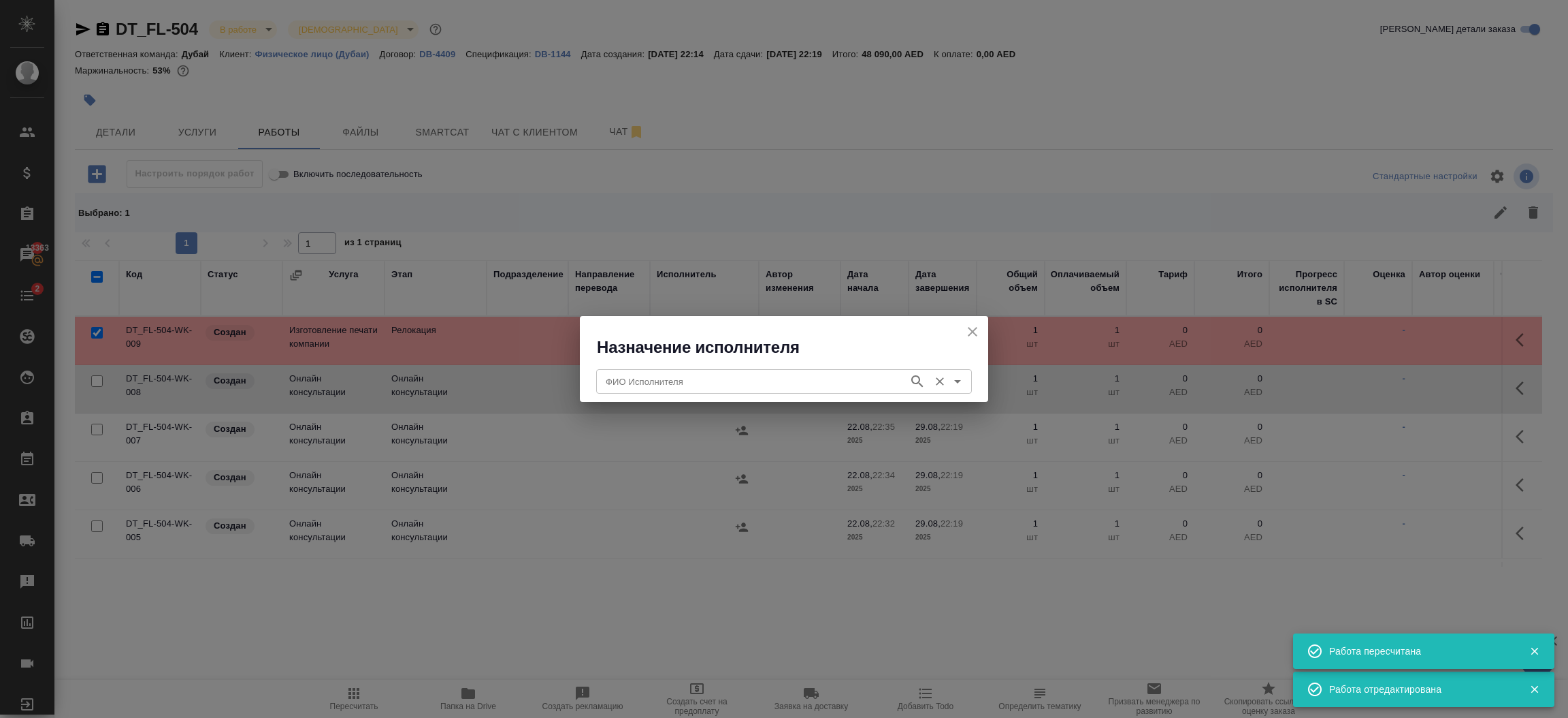
click at [744, 383] on input "ФИО Исполнителя" at bounding box center [750, 380] width 301 height 16
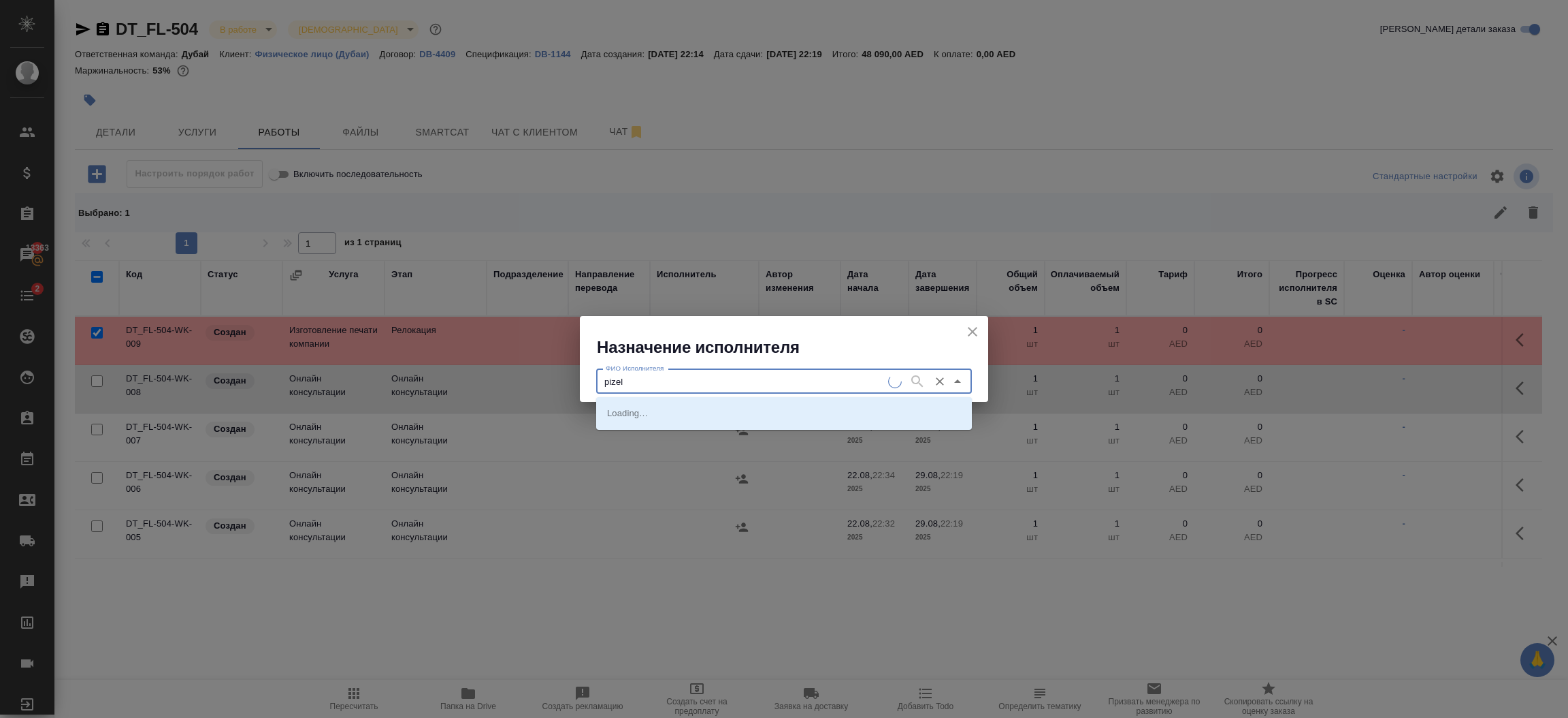
type input "pize"
type input "pixel"
click at [707, 403] on li "Pixel Stamps" at bounding box center [784, 412] width 375 height 24
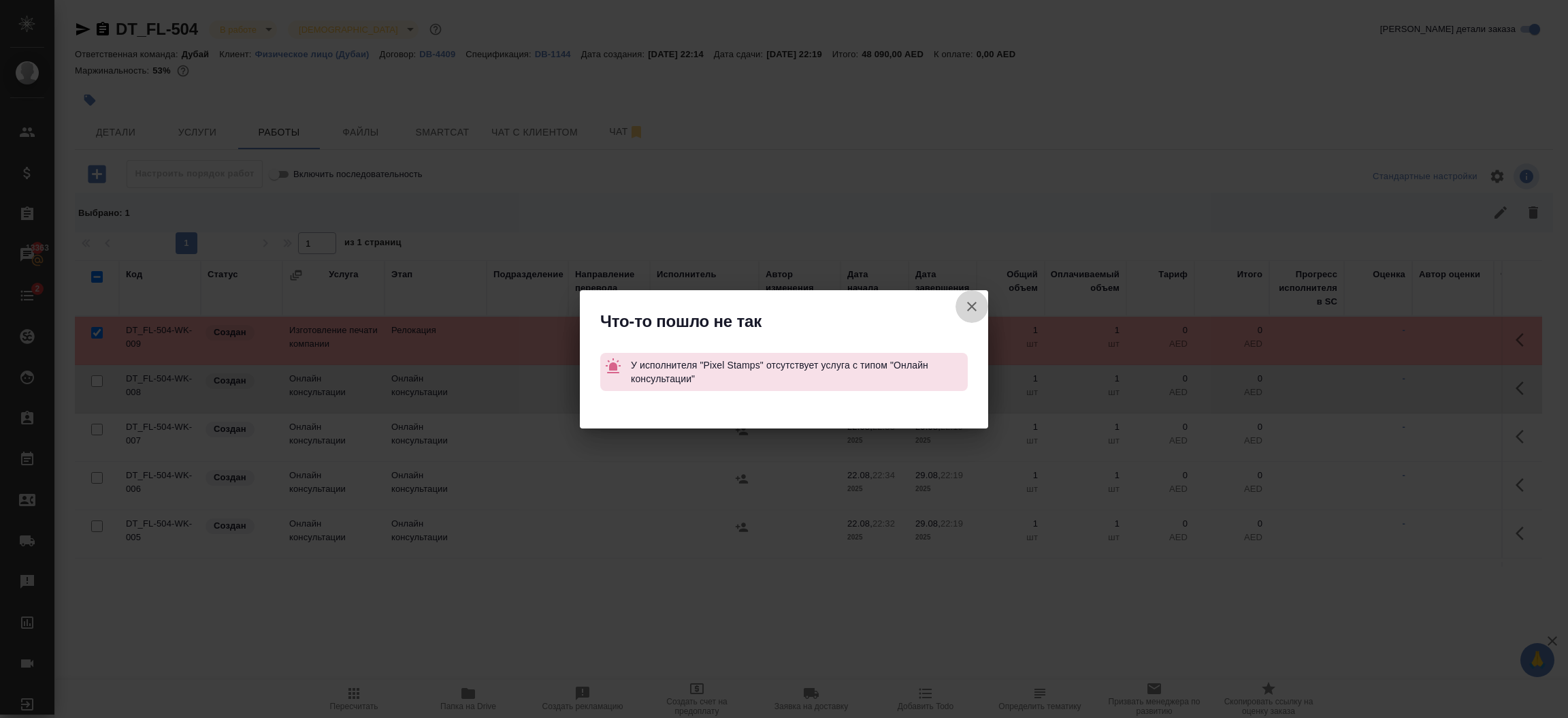
click at [967, 308] on icon "button" at bounding box center [971, 306] width 16 height 16
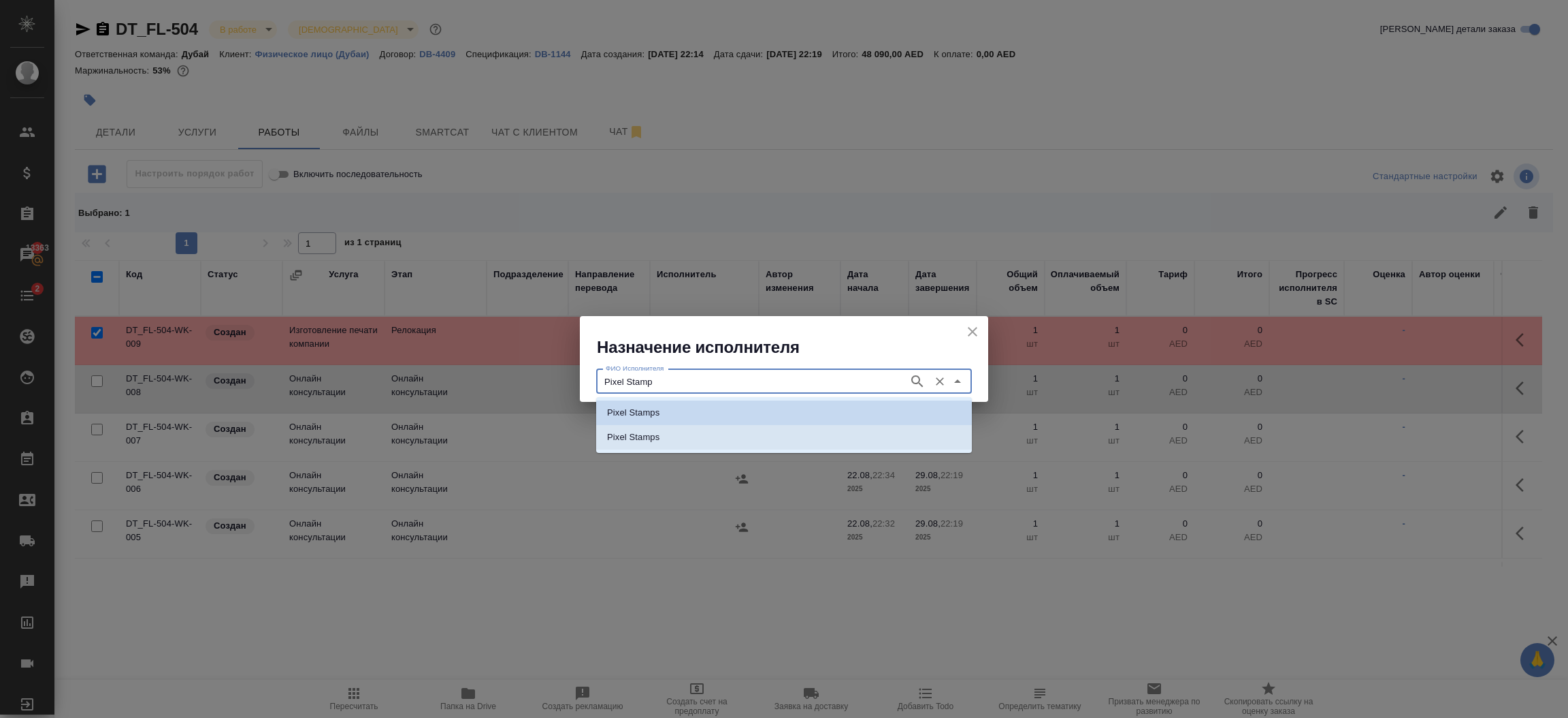
click at [750, 439] on li "Pixel Stamps" at bounding box center [784, 437] width 375 height 24
type input "Pixel Stamps"
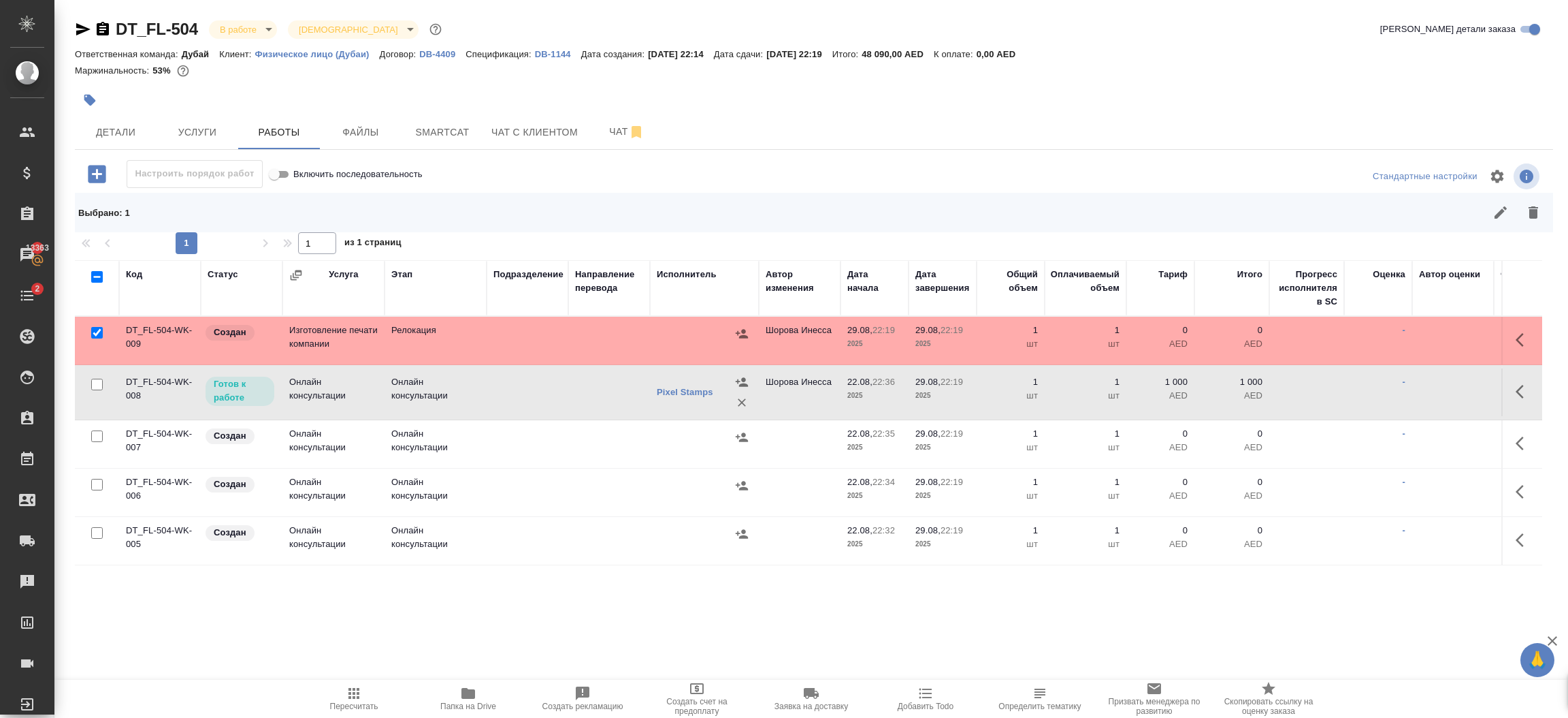
click at [1515, 397] on icon "button" at bounding box center [1523, 391] width 16 height 16
click at [1415, 398] on icon "button" at bounding box center [1422, 391] width 16 height 16
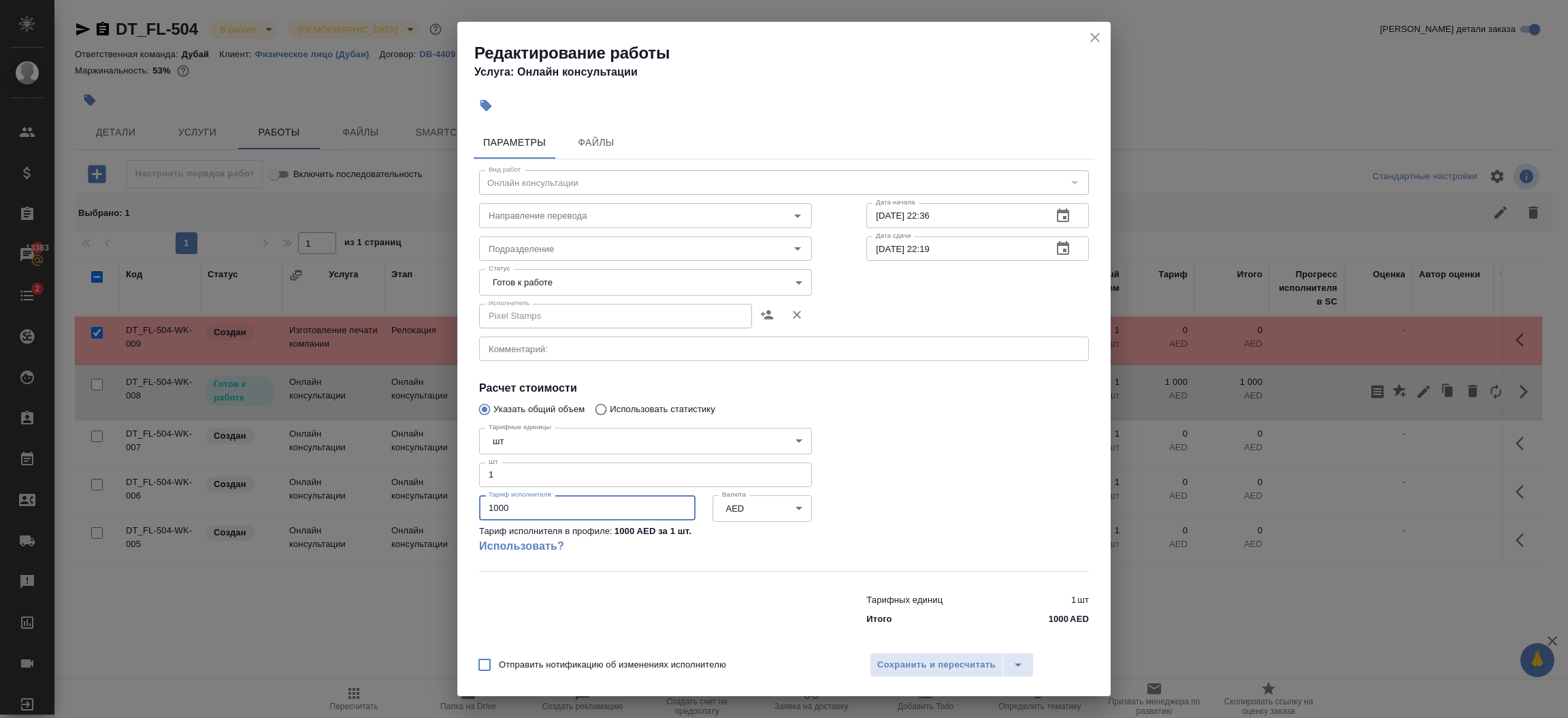
drag, startPoint x: 545, startPoint y: 508, endPoint x: 372, endPoint y: 507, distance: 173.0
click at [372, 507] on div "Редактирование работы Услуга: Онлайн консультации Параметры Файлы Вид работ Онл…" at bounding box center [784, 359] width 1568 height 718
type input "105"
click at [569, 280] on body "🙏 .cls-1 fill:#fff; AWATERA Шорова Инесса i.shorova_kiev Клиенты Спецификации З…" at bounding box center [784, 359] width 1568 height 718
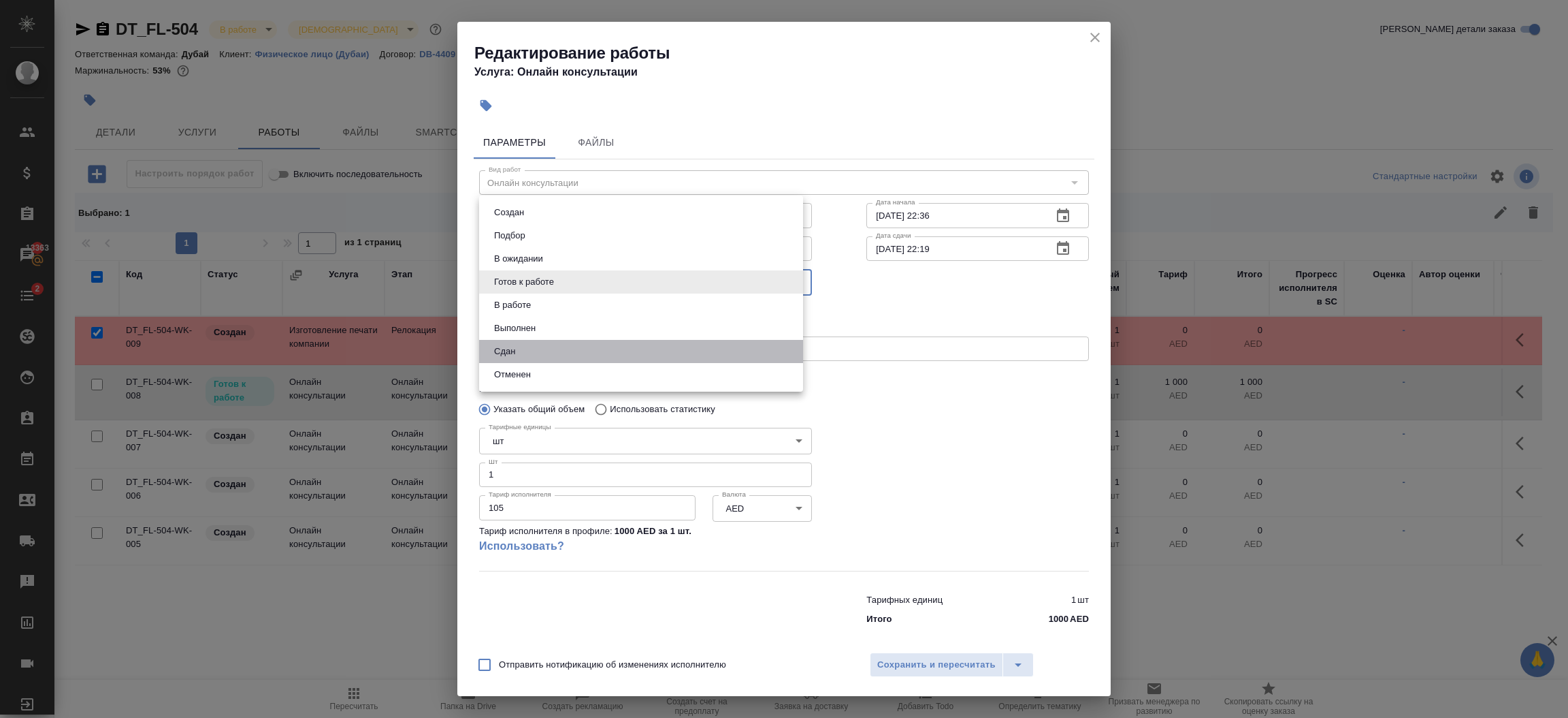
click at [548, 343] on li "Сдан" at bounding box center [640, 352] width 324 height 24
type input "closed"
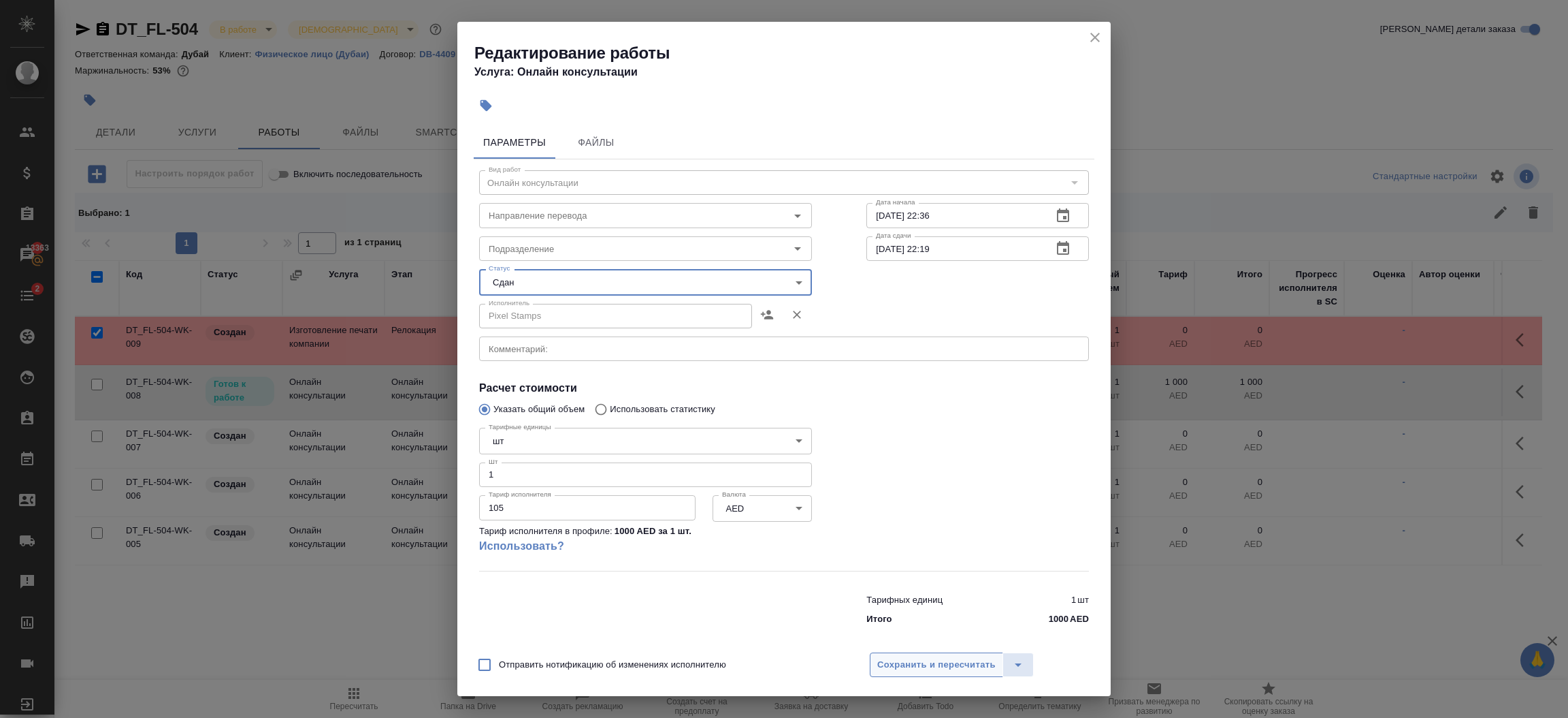
click at [967, 667] on span "Сохранить и пересчитать" at bounding box center [936, 665] width 119 height 16
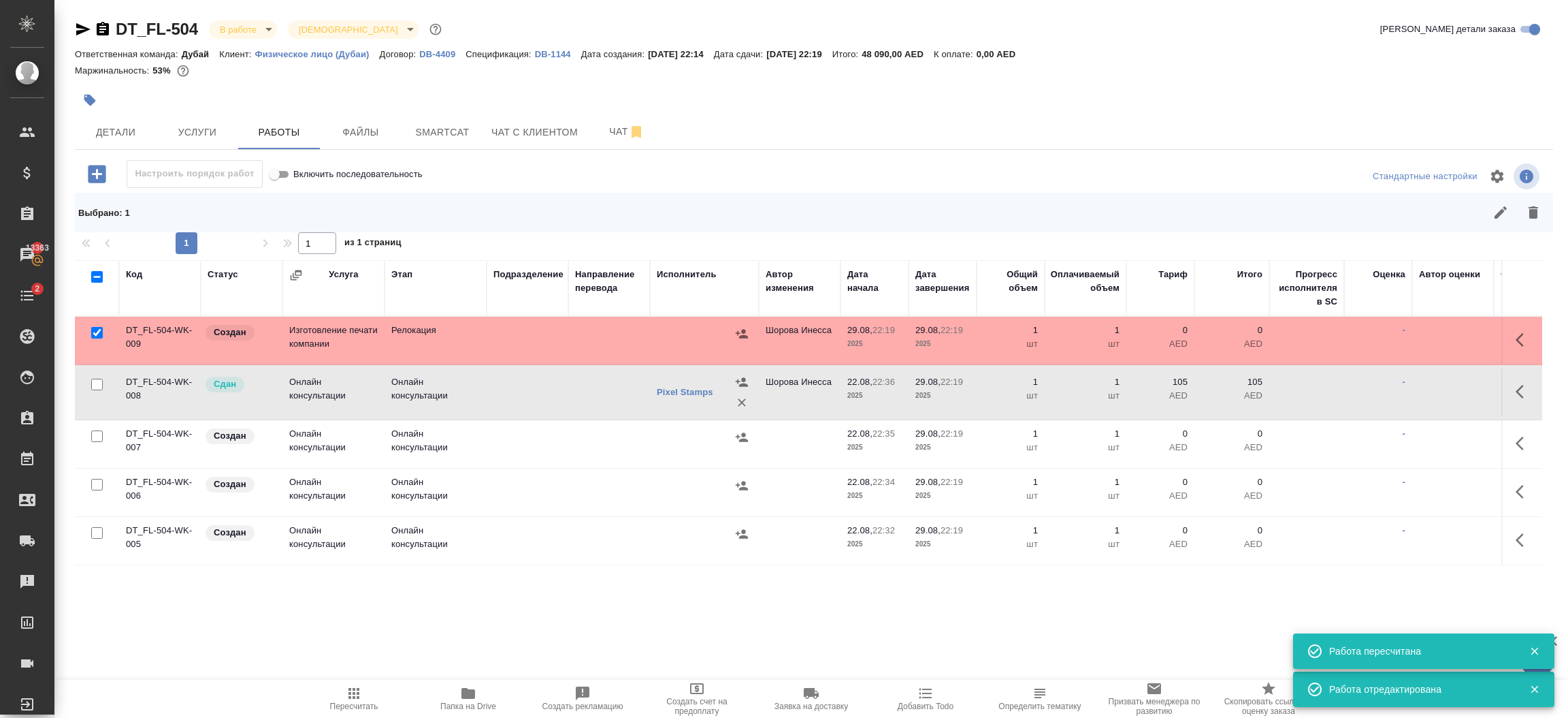
click at [96, 333] on input "checkbox" at bounding box center [97, 332] width 12 height 12
checkbox input "false"
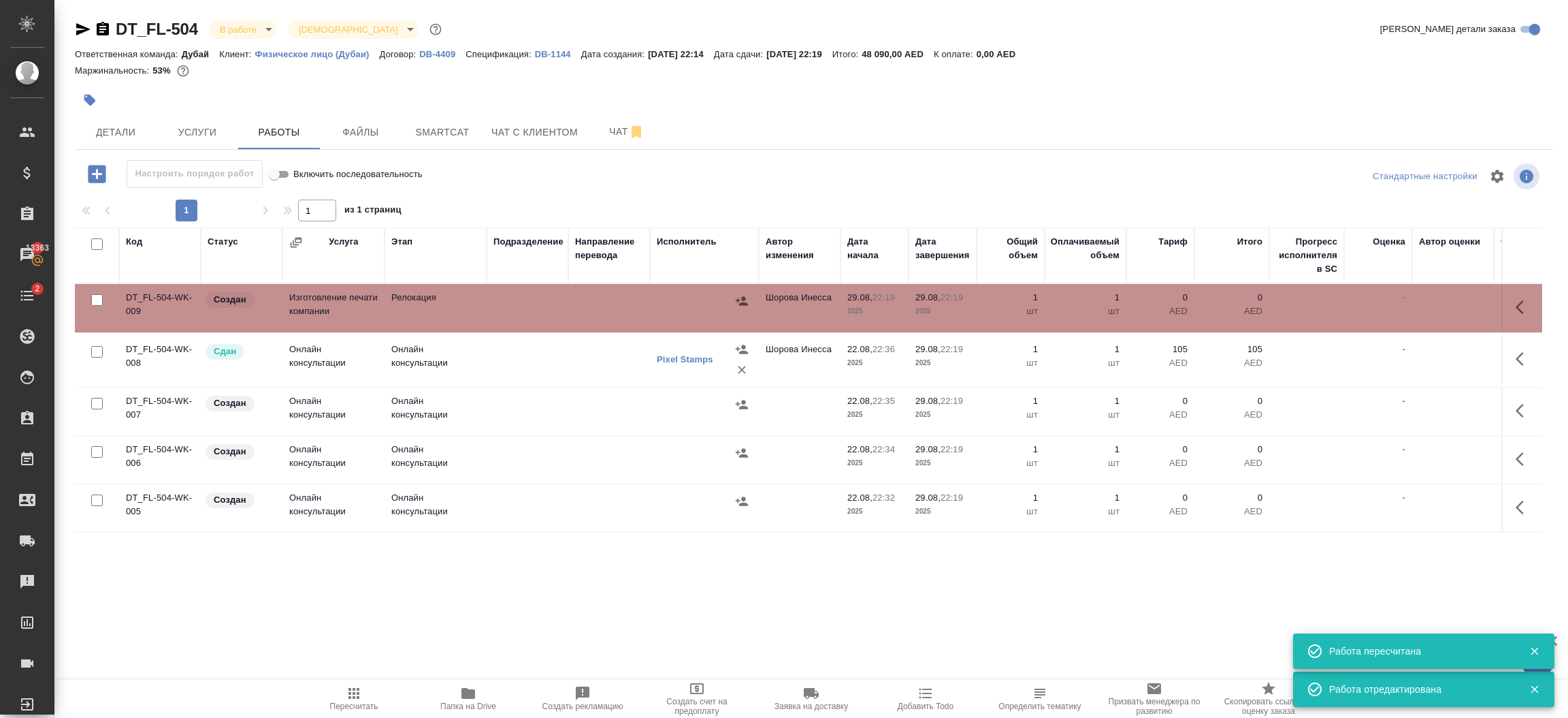
click at [527, 359] on td at bounding box center [527, 359] width 82 height 48
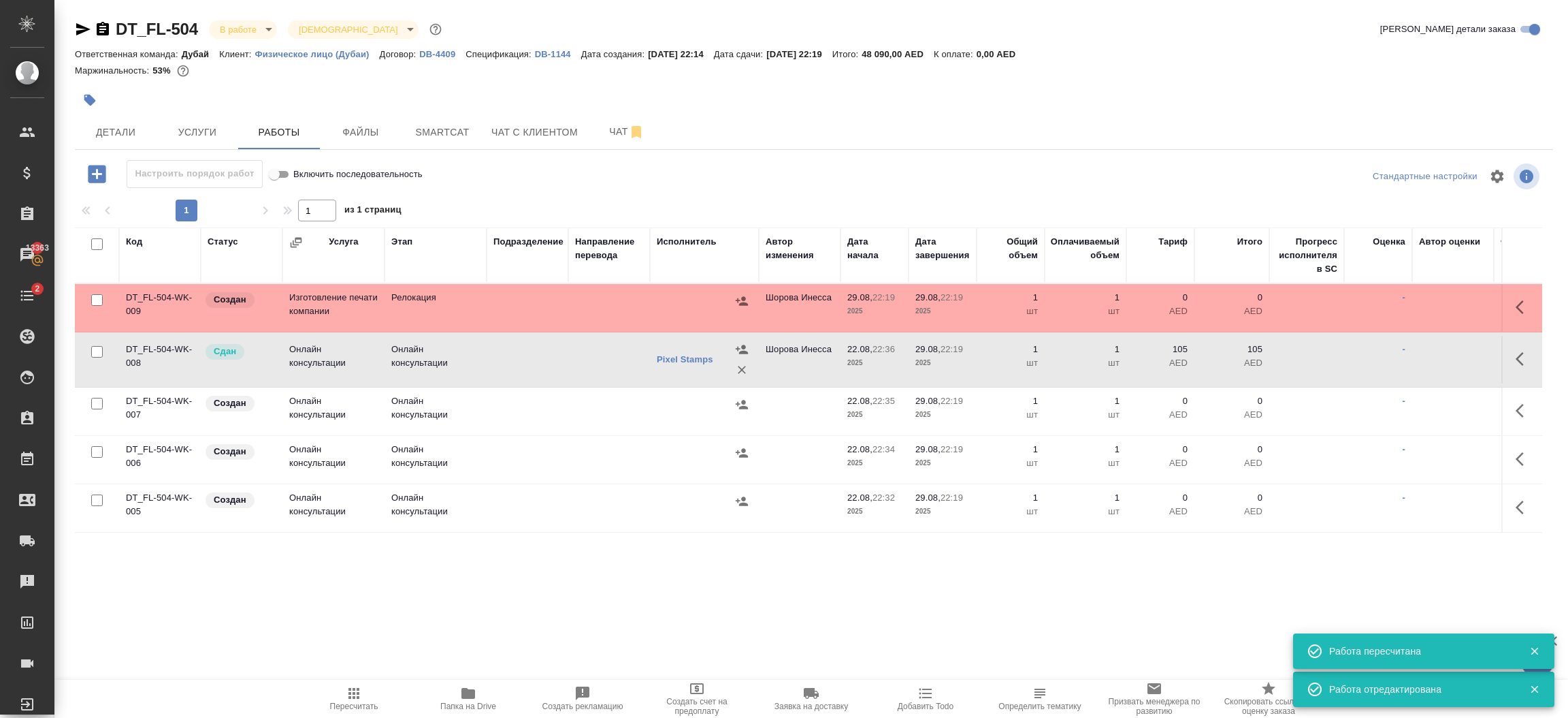
click at [527, 359] on td at bounding box center [527, 359] width 82 height 48
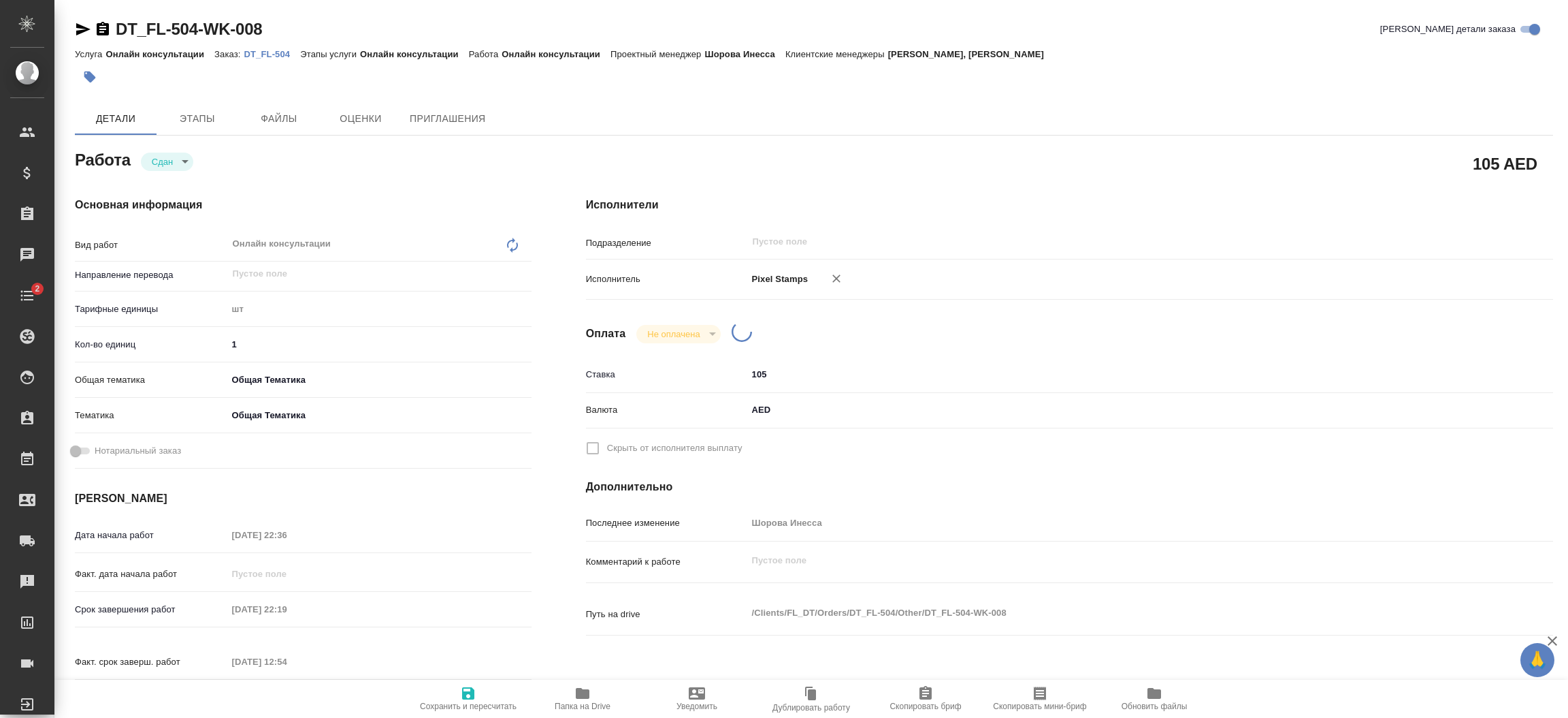
type textarea "x"
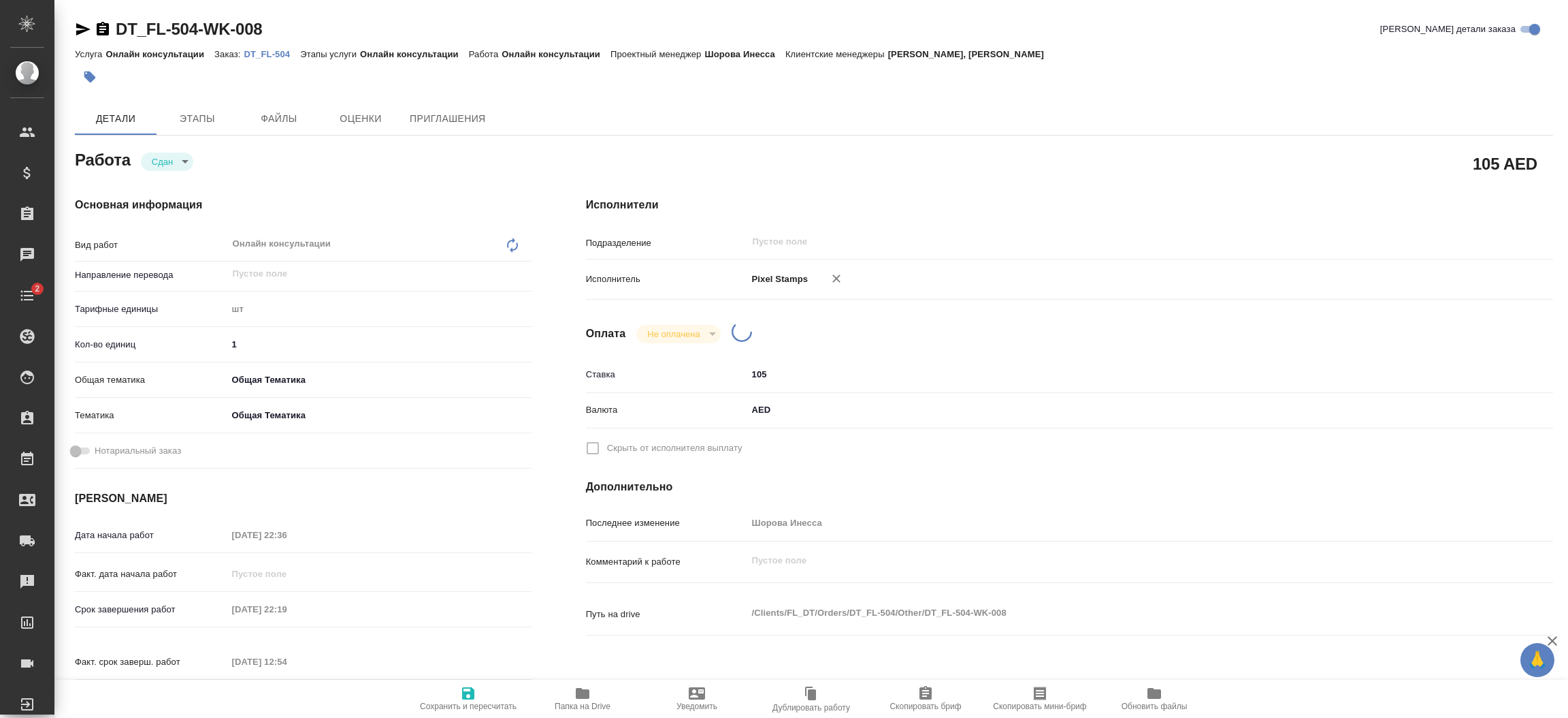
type textarea "x"
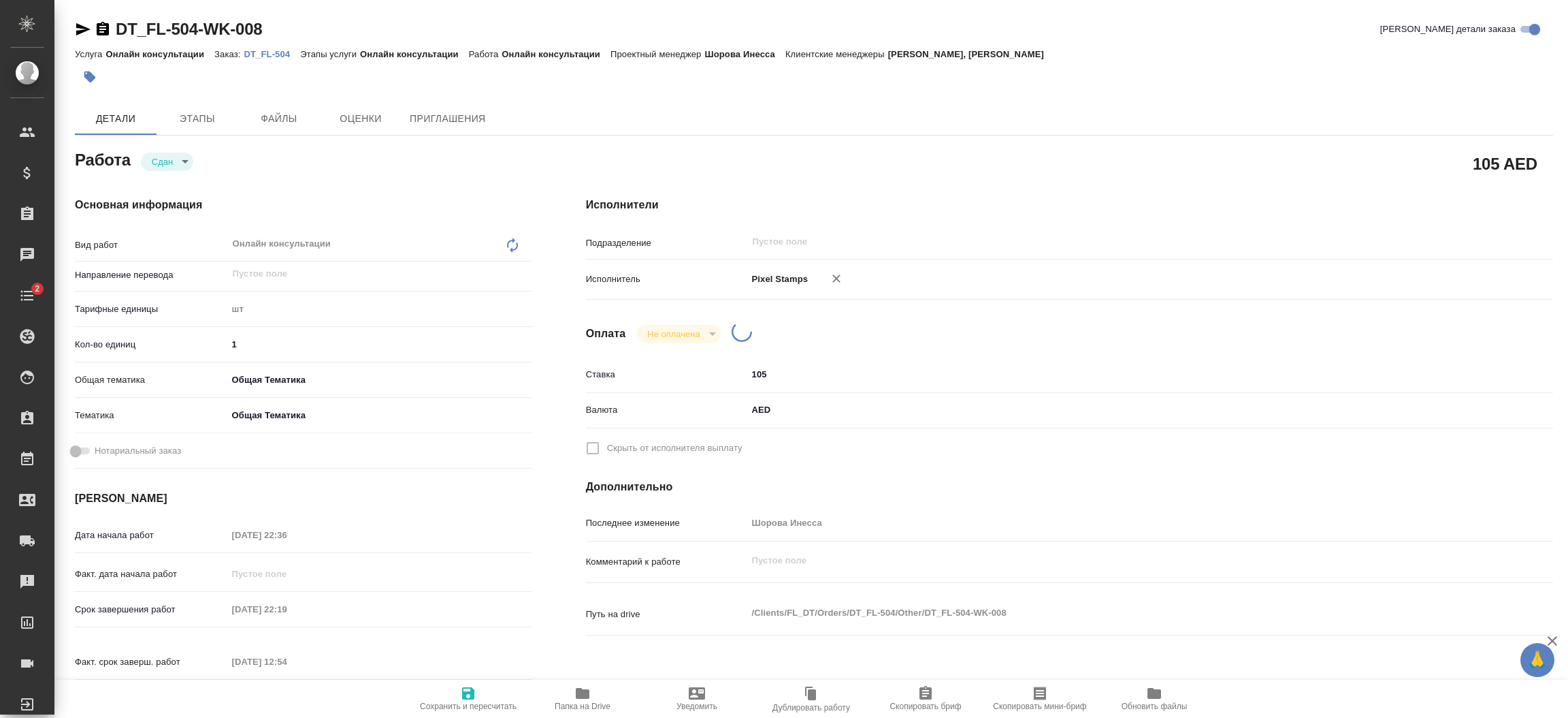
type textarea "x"
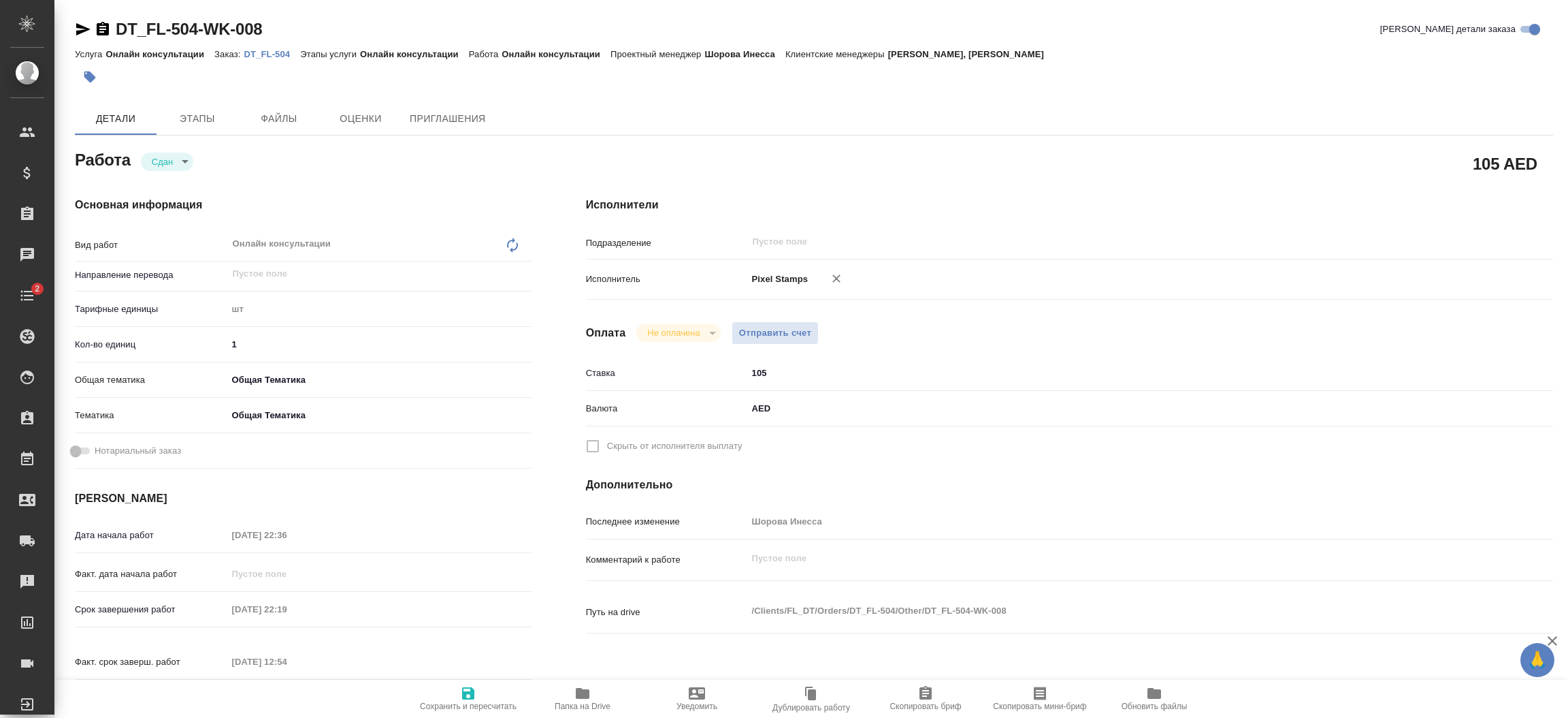
type textarea "x"
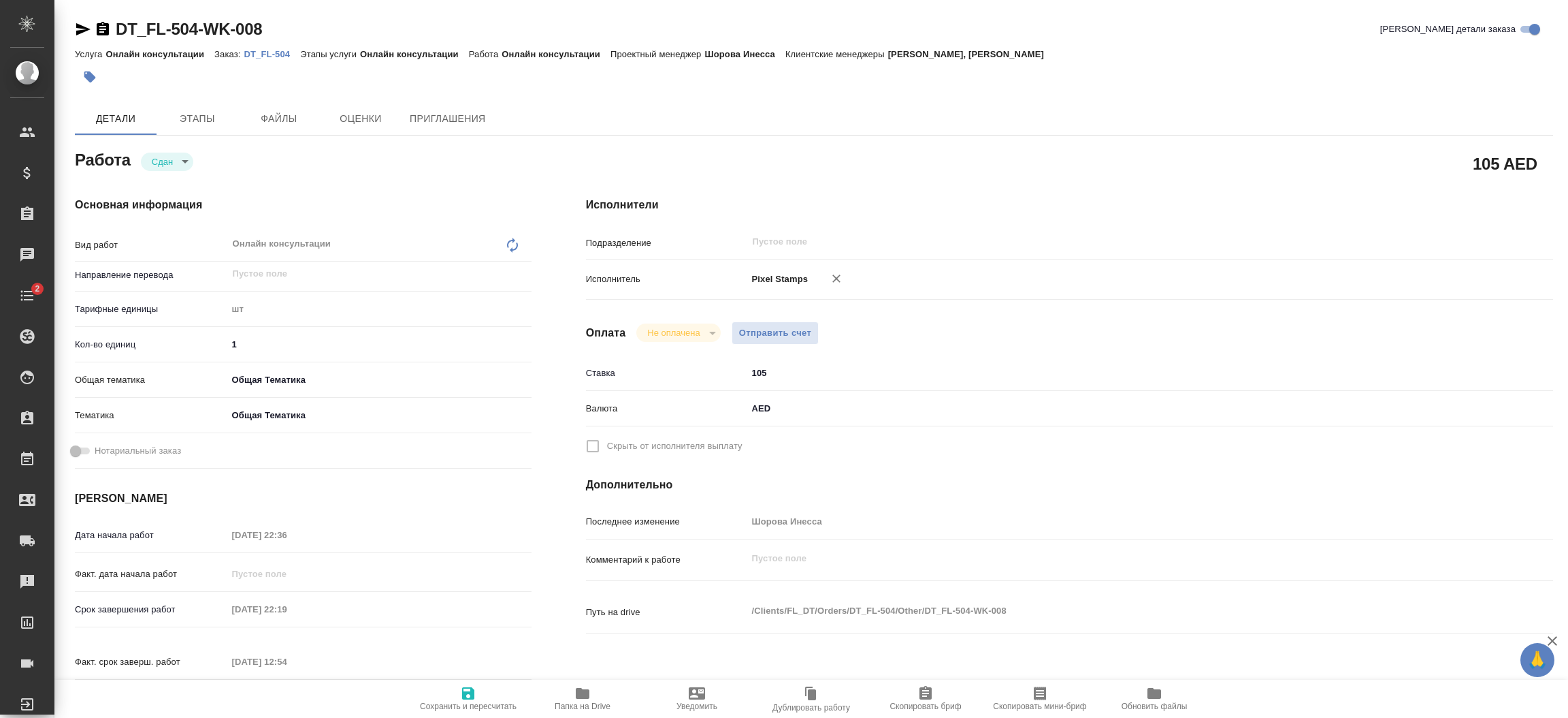
type textarea "x"
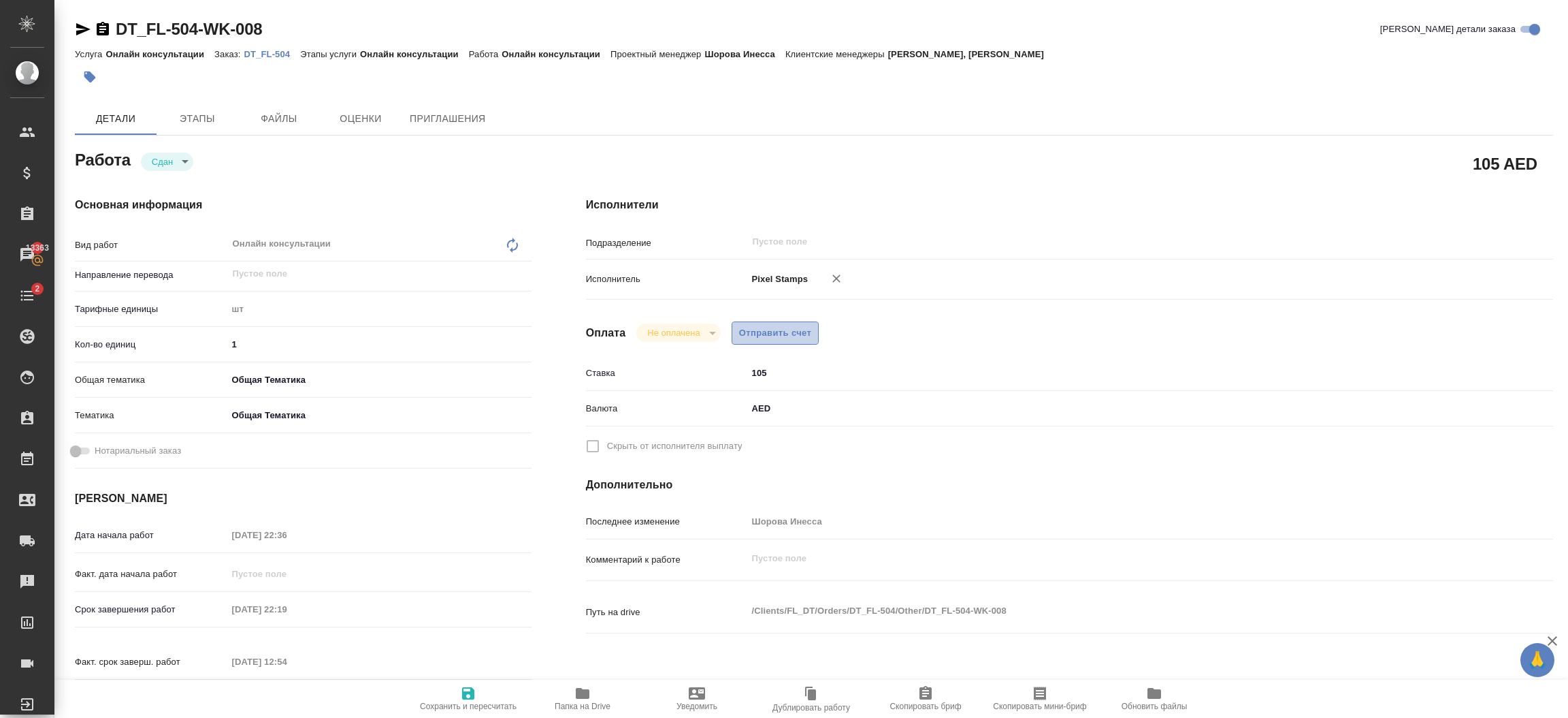
click at [803, 326] on span "Отправить счет" at bounding box center [775, 333] width 73 height 16
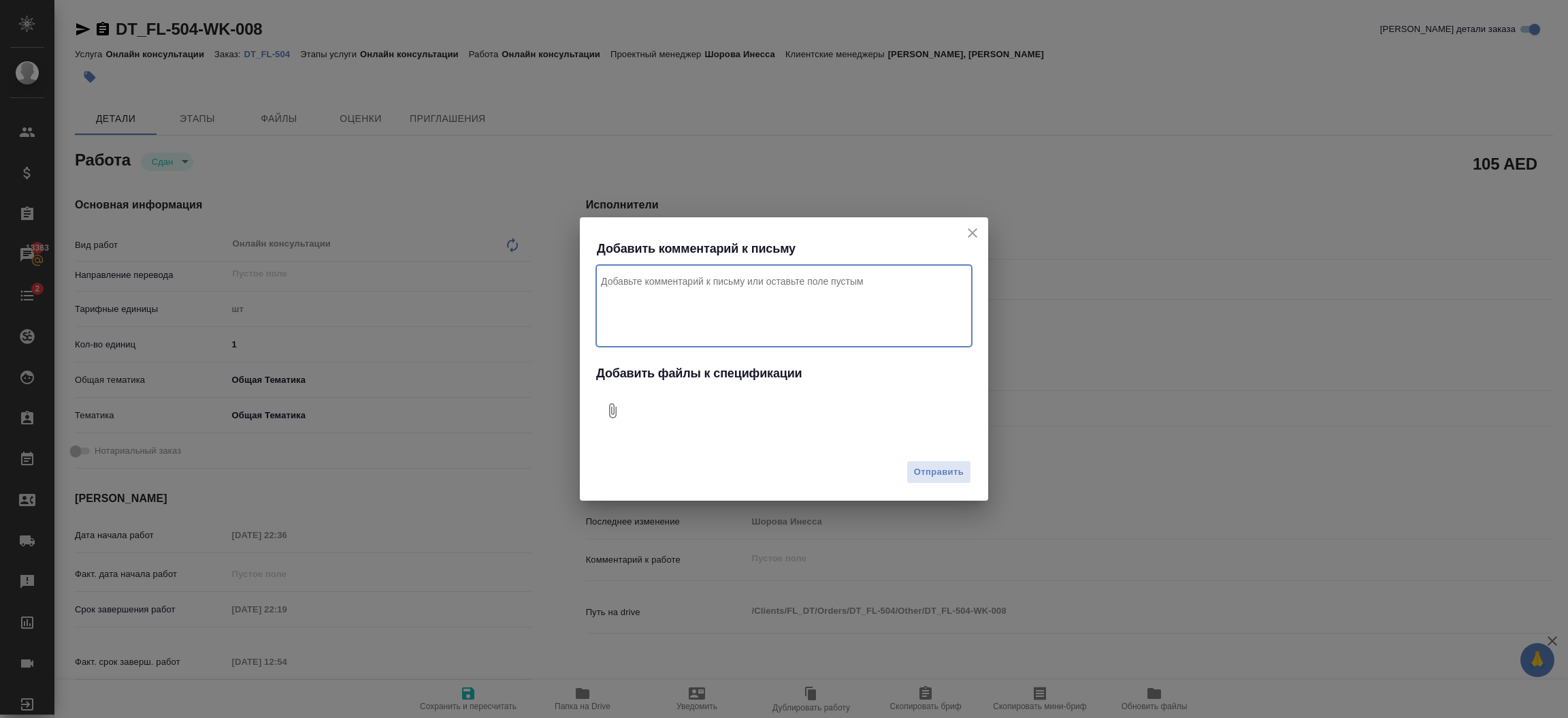
click at [803, 326] on textarea "Комментарий к письму" at bounding box center [784, 306] width 375 height 82
type textarea "Привет, за печать для компании"
click at [605, 419] on button "0" at bounding box center [612, 410] width 33 height 33
click at [946, 472] on span "Отправить" at bounding box center [938, 472] width 50 height 16
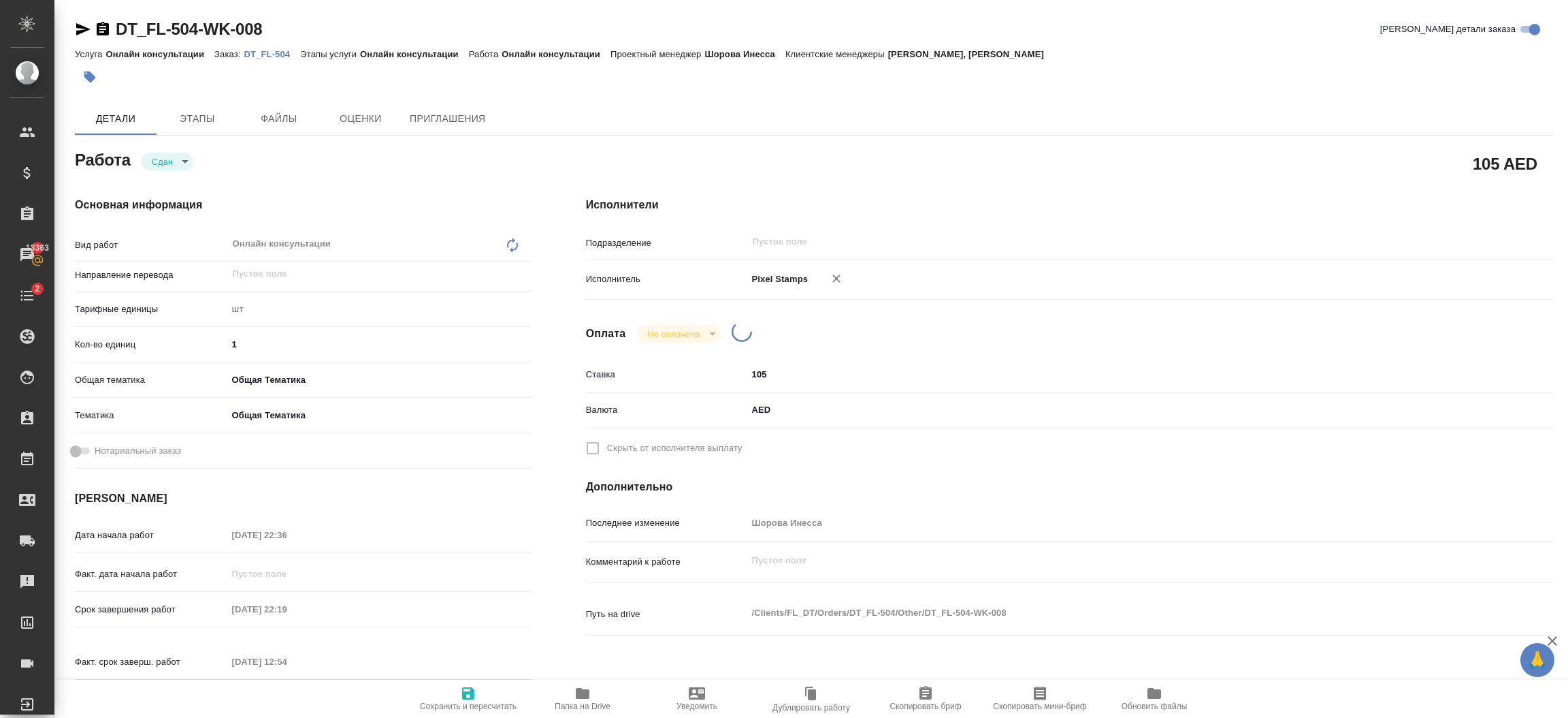
type textarea "x"
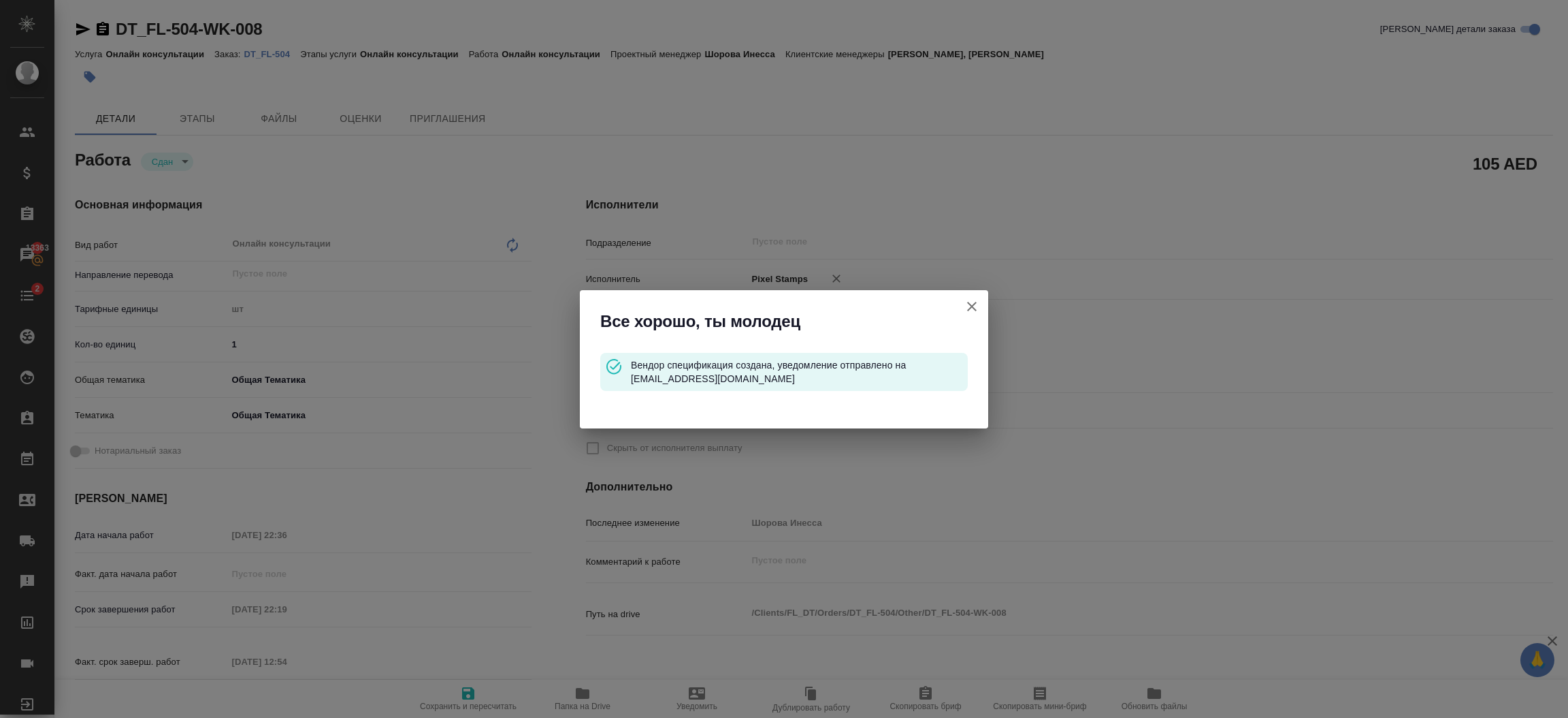
type input "closed"
type textarea "Онлайн консультации"
type textarea "x"
type input "5a8b1489cc6b4906c91bfdc1"
type input "1"
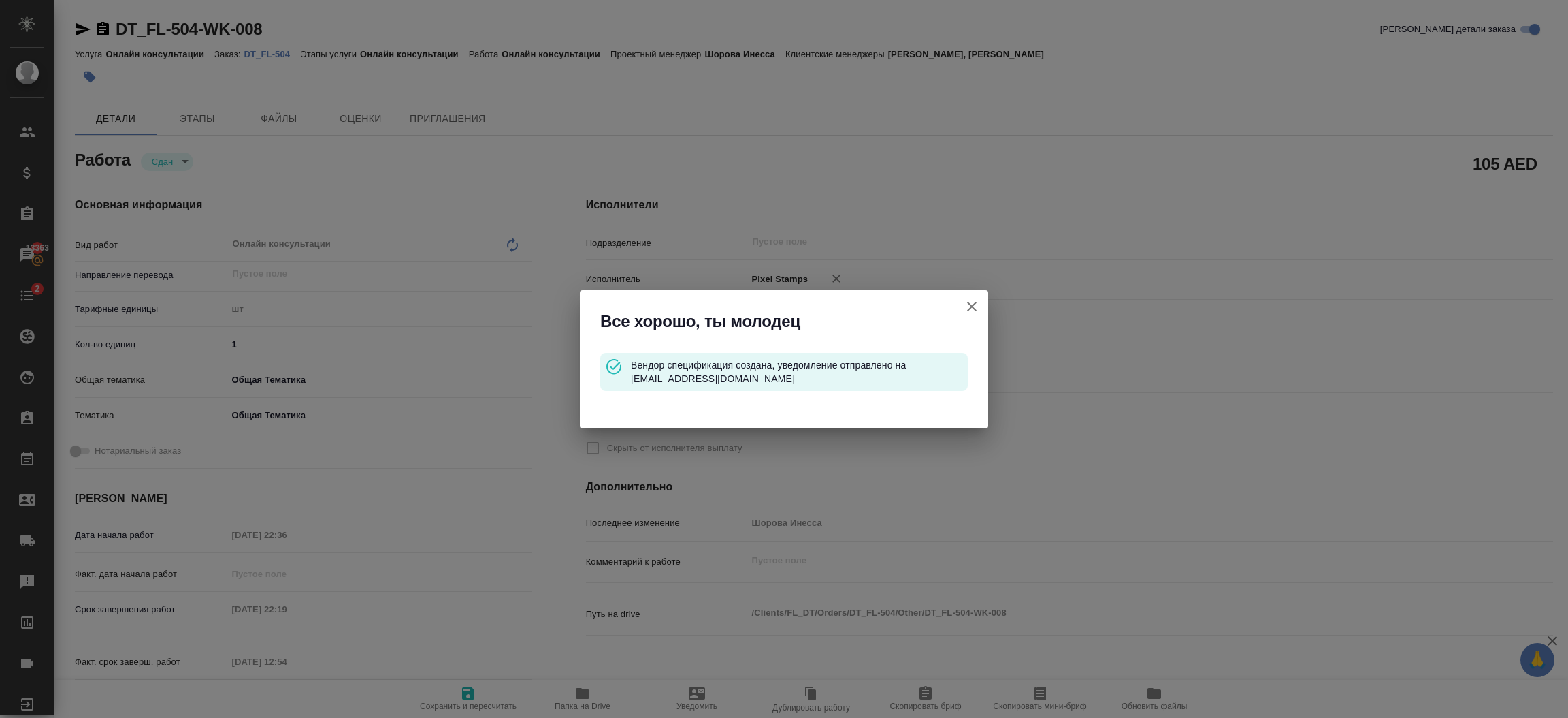
type input "obtem"
type input "6012b1ca196b0e5c9229a120"
type input "22.08.2025 22:36"
type input "29.08.2025 22:19"
type input "07.10.2025 12:54"
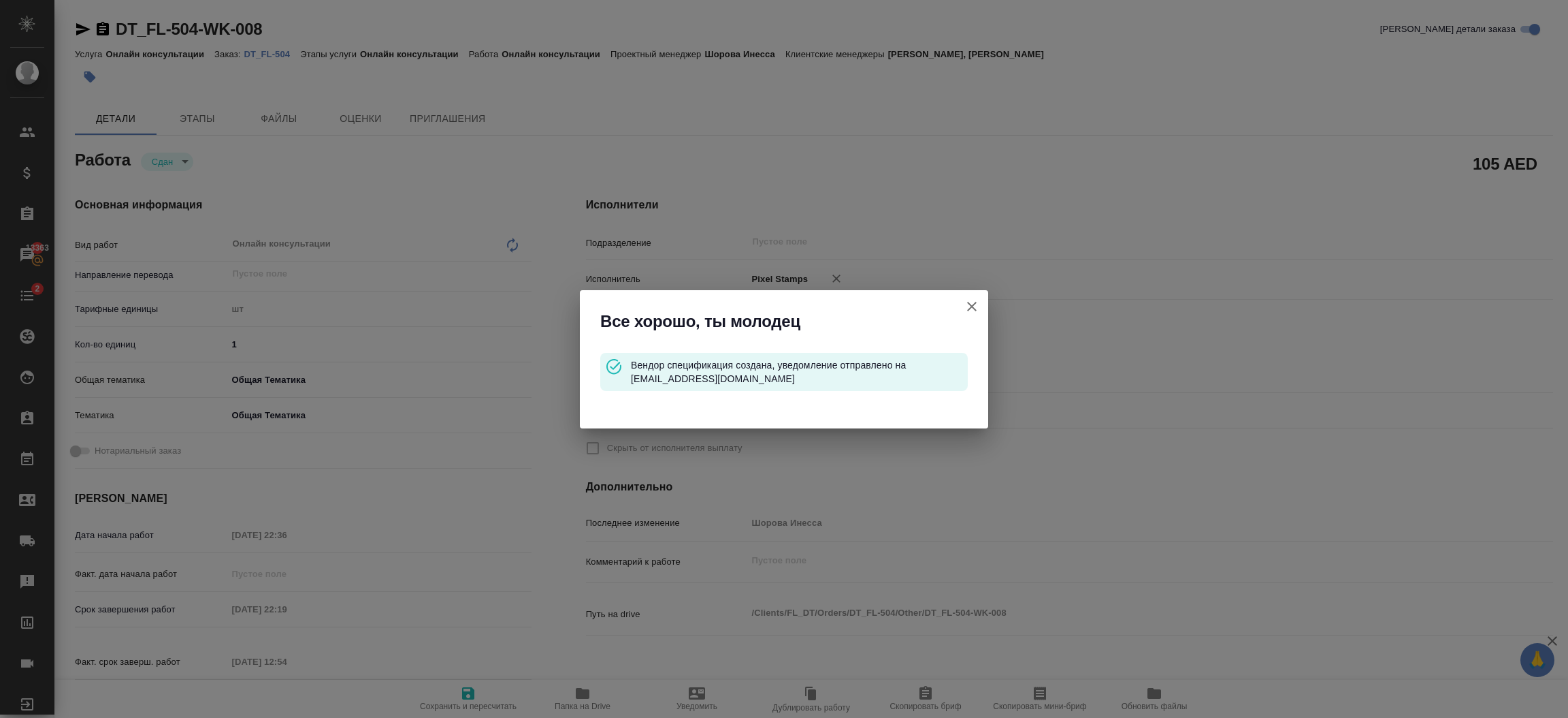
type input "29.08.2025 22:19"
type input "notPayed"
type input "105"
type input "AED"
type input "Шорова Инесса"
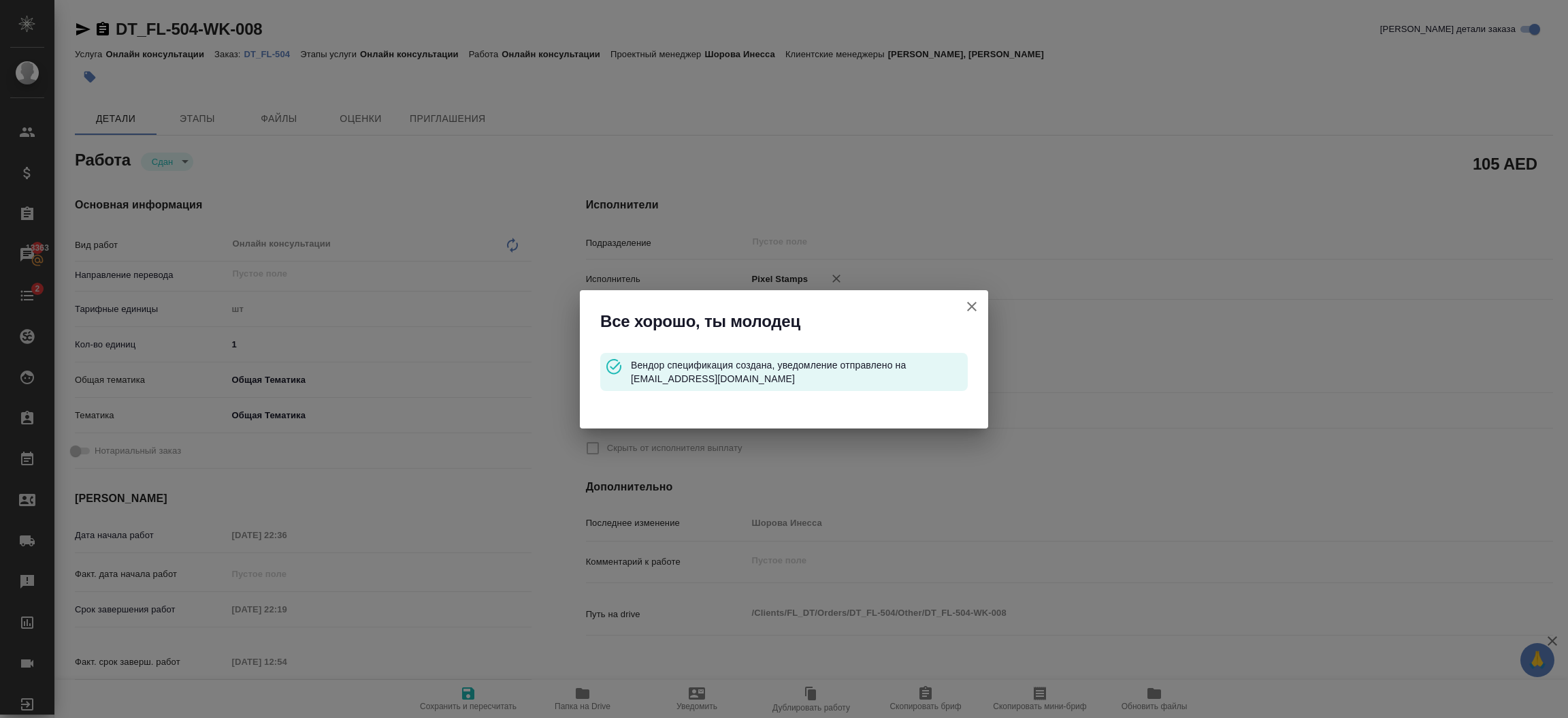
type textarea "x"
type textarea "/Clients/FL_DT/Orders/DT_FL-504/Other/DT_FL-504-WK-008"
type textarea "x"
type input "DT_FL-504"
type input "Онлайн консультации"
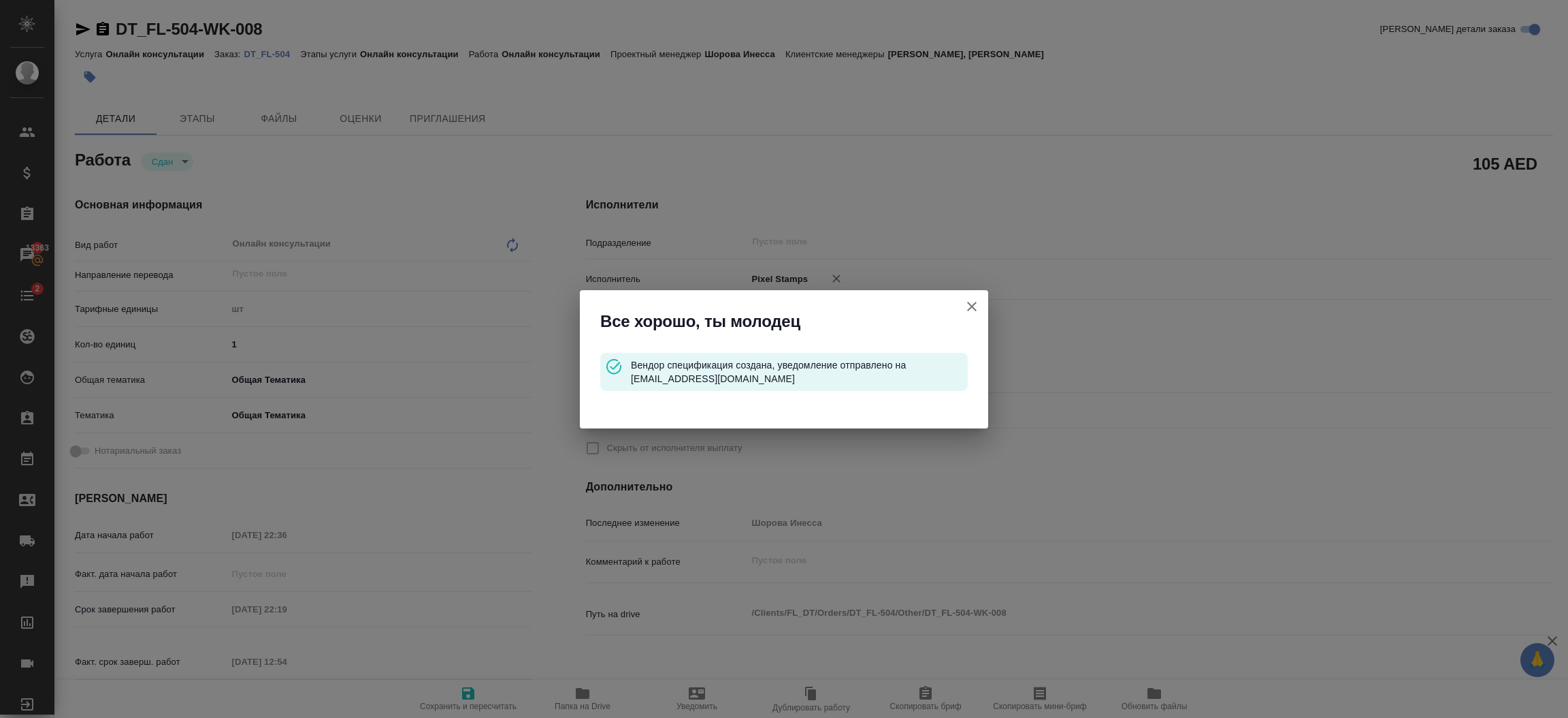
type input "Онлайн консультации"
type input "[PERSON_NAME], [PERSON_NAME]"
type input "/Clients/FL_DT/Orders/DT_FL-504"
type textarea "x"
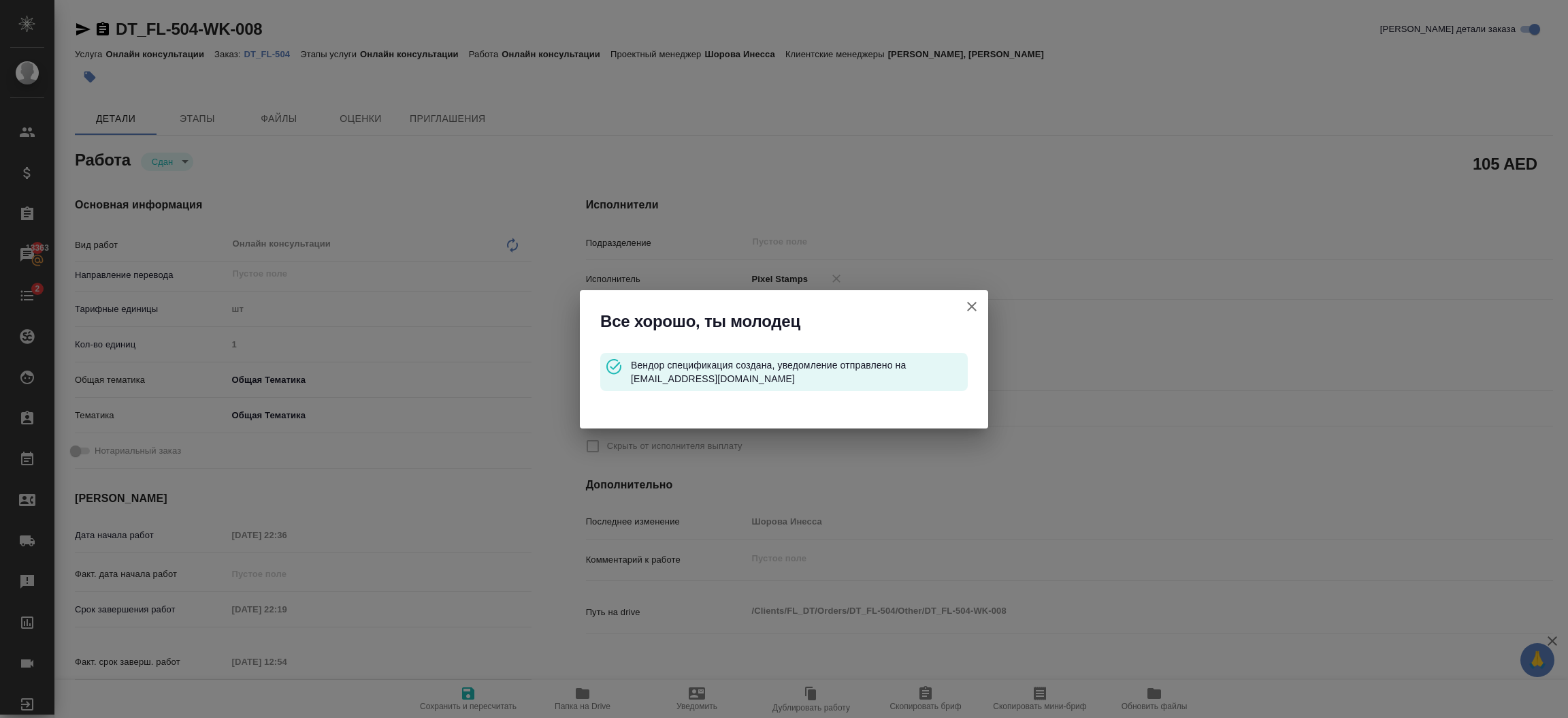
type textarea "x"
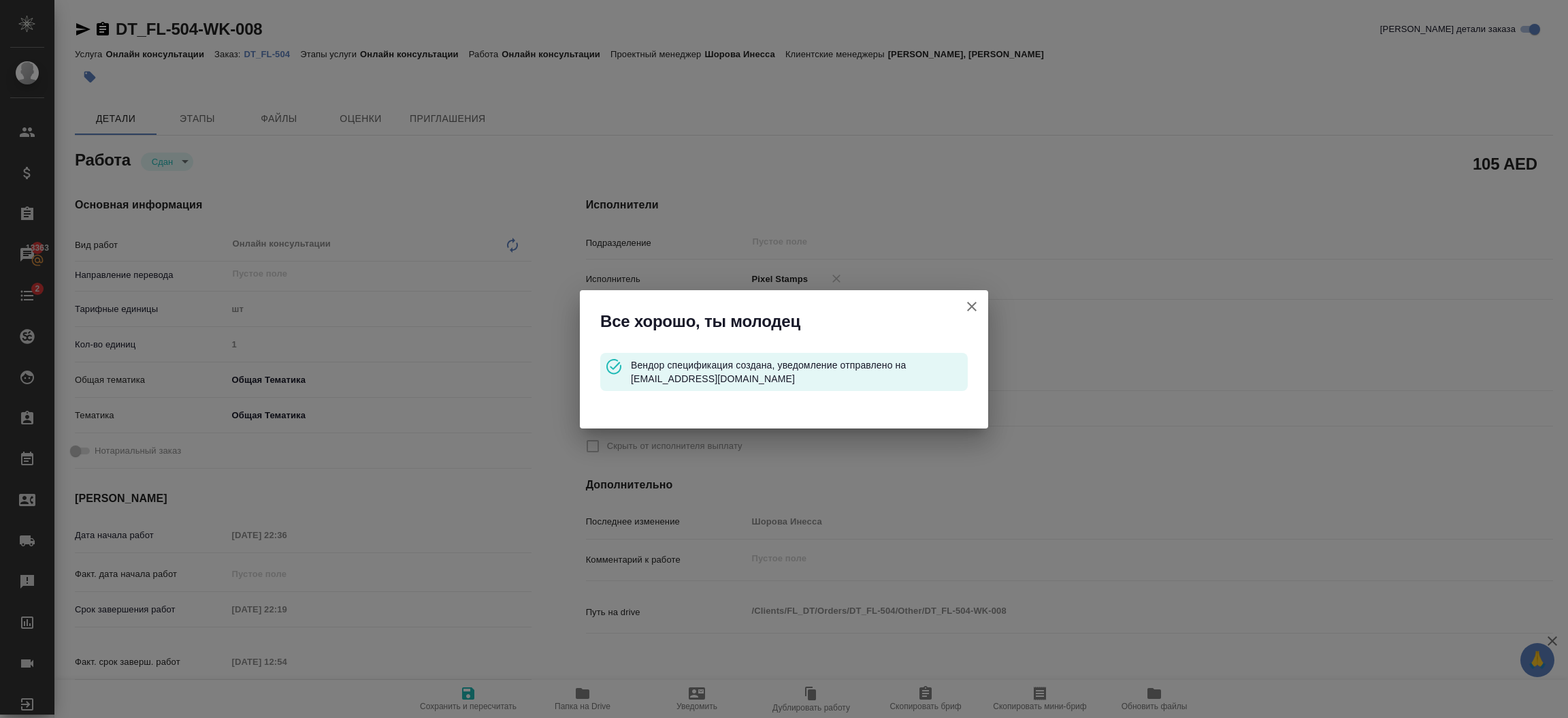
type textarea "x"
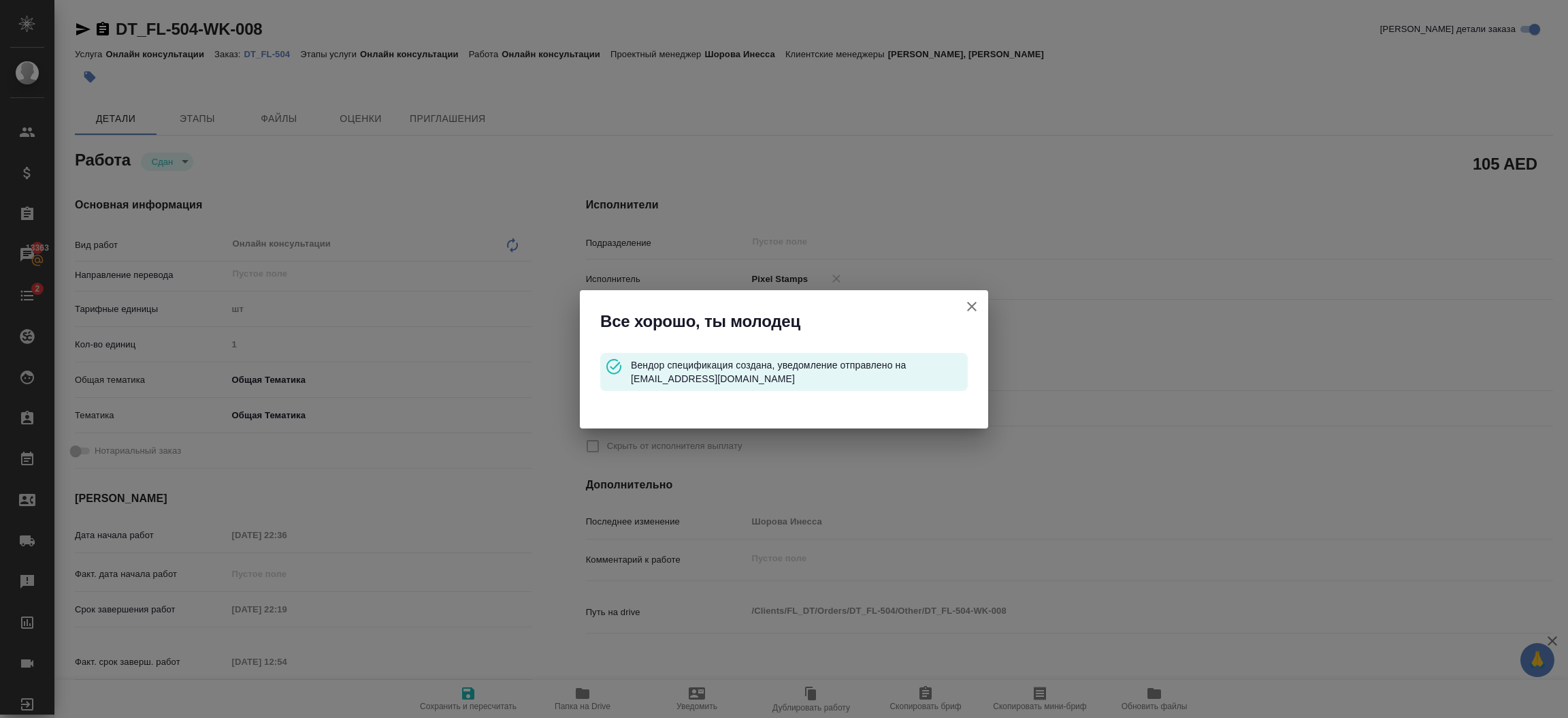
type textarea "x"
